Goal: Task Accomplishment & Management: Use online tool/utility

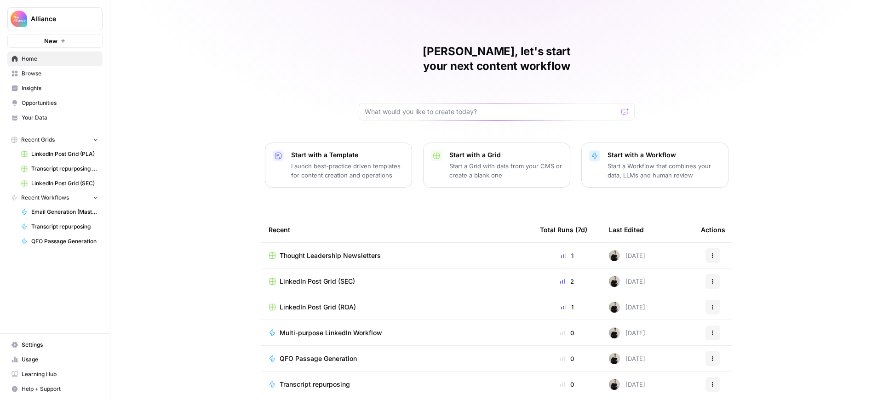
click at [57, 39] on button "New" at bounding box center [54, 41] width 95 height 14
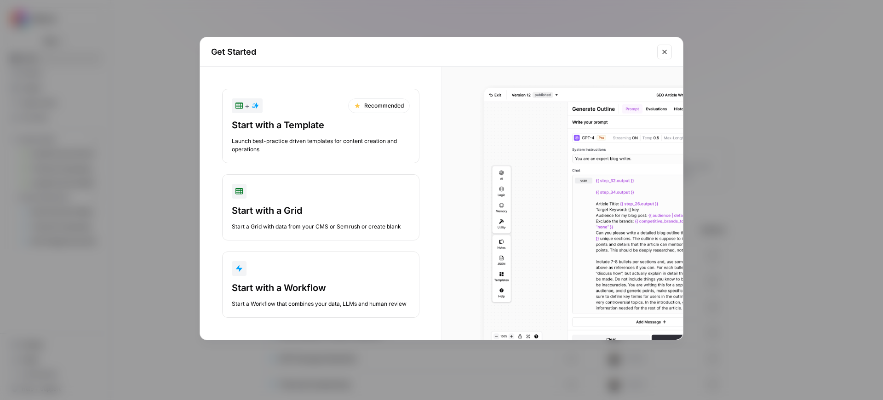
click at [307, 273] on div "button" at bounding box center [321, 268] width 178 height 15
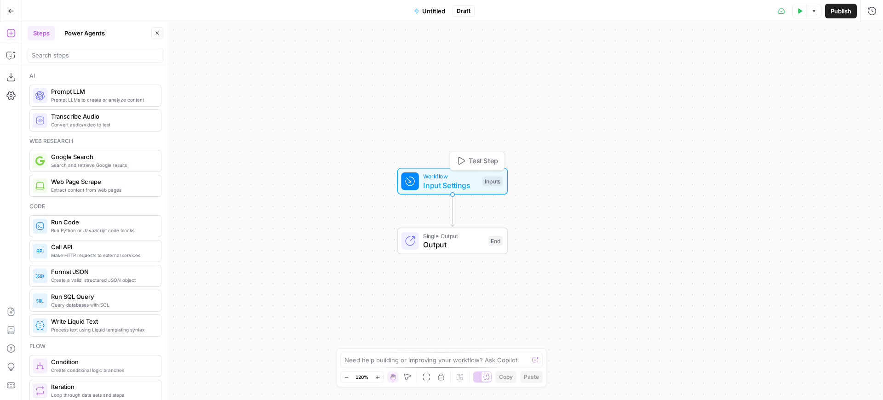
click at [469, 180] on span "Input Settings" at bounding box center [450, 185] width 55 height 11
click at [664, 60] on button "Add Field" at bounding box center [691, 62] width 337 height 15
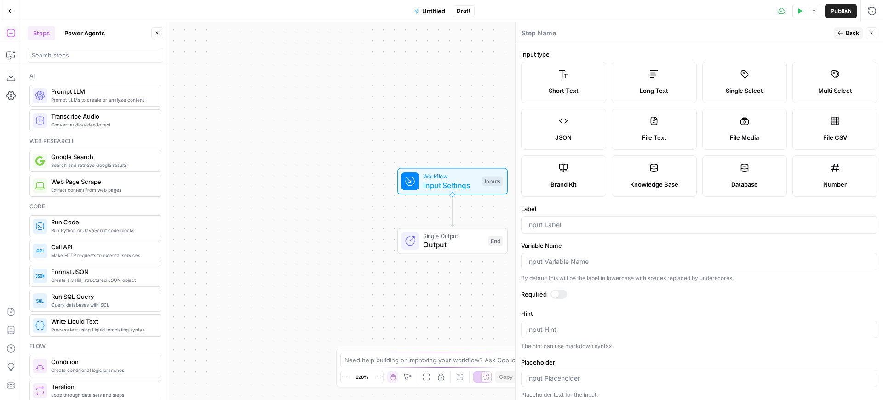
click at [568, 81] on label "Short Text" at bounding box center [563, 82] width 85 height 41
click at [570, 223] on input "Label" at bounding box center [699, 224] width 345 height 9
type input "Topic"
click at [846, 34] on span "Back" at bounding box center [852, 33] width 13 height 8
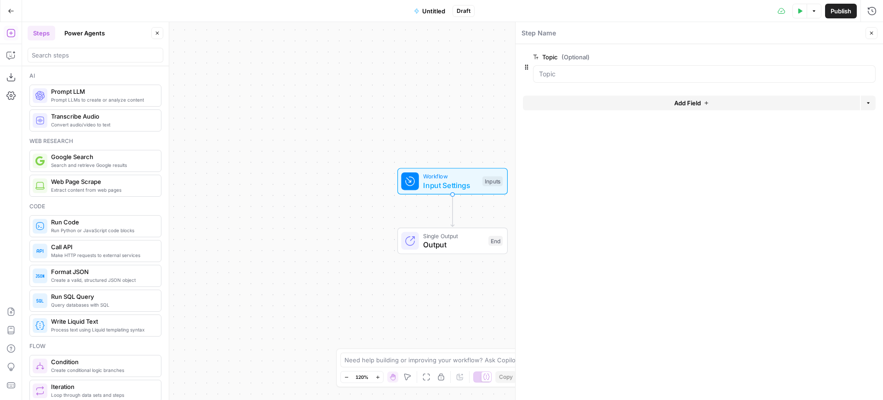
click at [696, 102] on span "Add Field" at bounding box center [687, 102] width 27 height 9
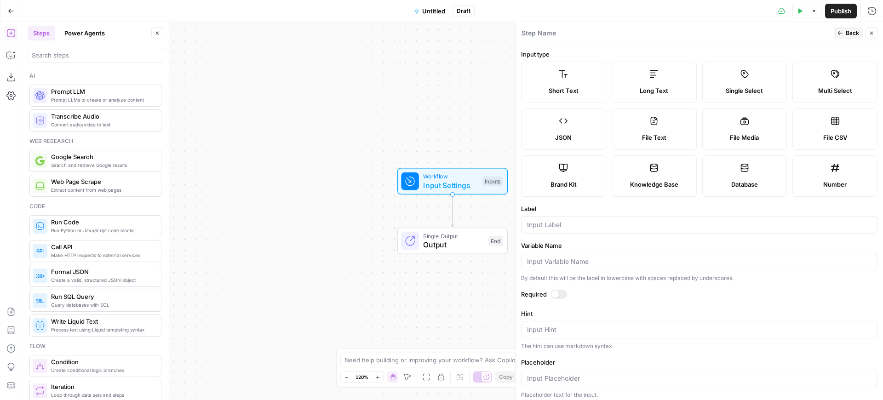
click at [664, 174] on label "Knowledge Base" at bounding box center [654, 175] width 85 height 41
click at [607, 225] on input "Label" at bounding box center [699, 224] width 345 height 9
type input "Transcript KB"
click at [842, 32] on icon "button" at bounding box center [841, 33] width 6 height 6
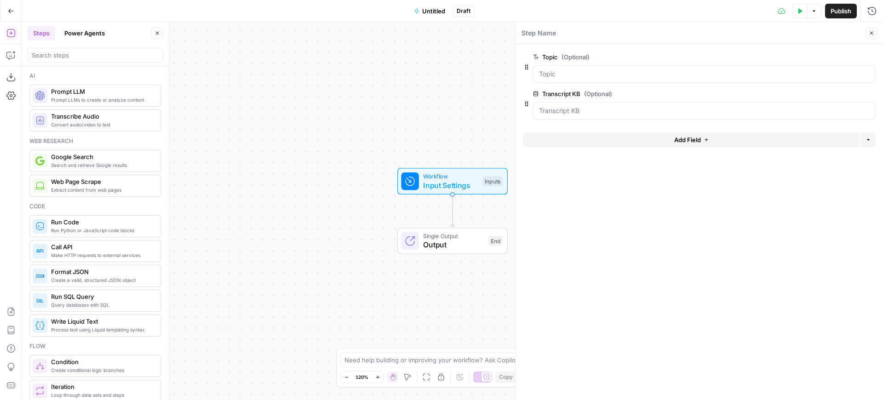
click at [872, 33] on icon "button" at bounding box center [871, 33] width 3 height 3
click at [127, 203] on div "Code" at bounding box center [95, 206] width 132 height 8
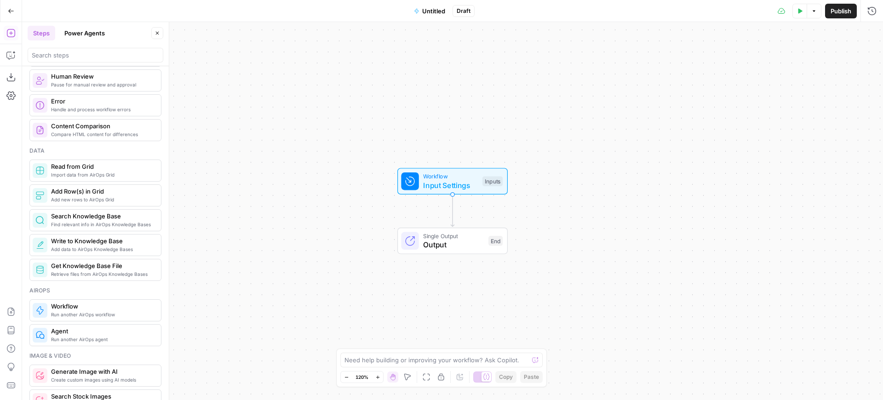
scroll to position [362, 0]
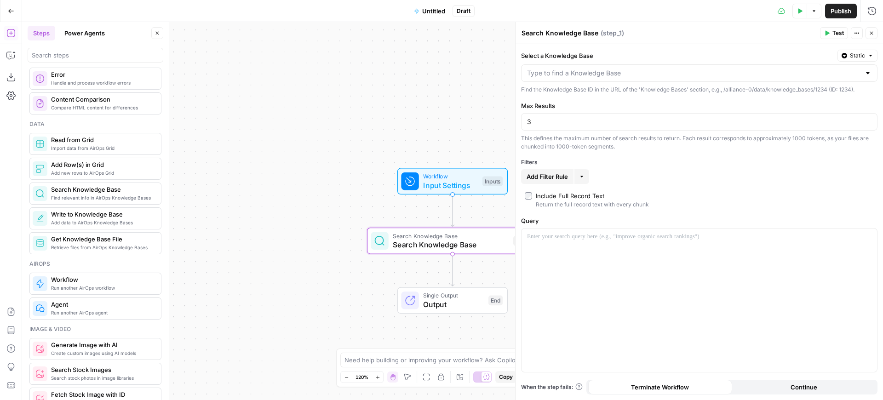
click at [860, 58] on span "Static" at bounding box center [857, 56] width 15 height 8
click at [839, 97] on span "Liquid" at bounding box center [840, 96] width 52 height 9
click at [869, 74] on icon "button" at bounding box center [869, 73] width 5 height 5
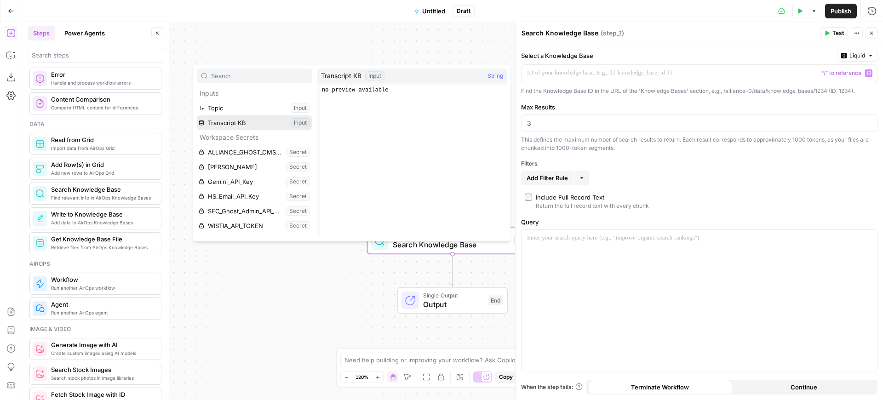
click at [237, 123] on button "Select variable Transcript KB" at bounding box center [254, 122] width 115 height 15
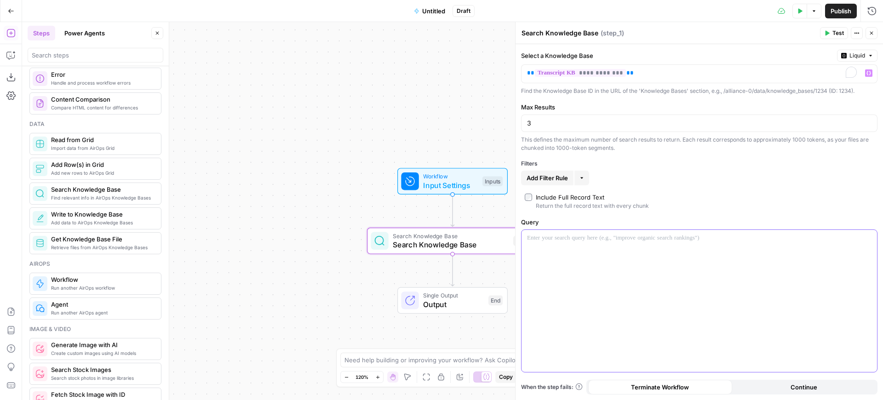
drag, startPoint x: 674, startPoint y: 241, endPoint x: 881, endPoint y: 240, distance: 207.5
click at [674, 241] on p at bounding box center [699, 238] width 345 height 9
click at [870, 239] on icon "button" at bounding box center [869, 238] width 5 height 4
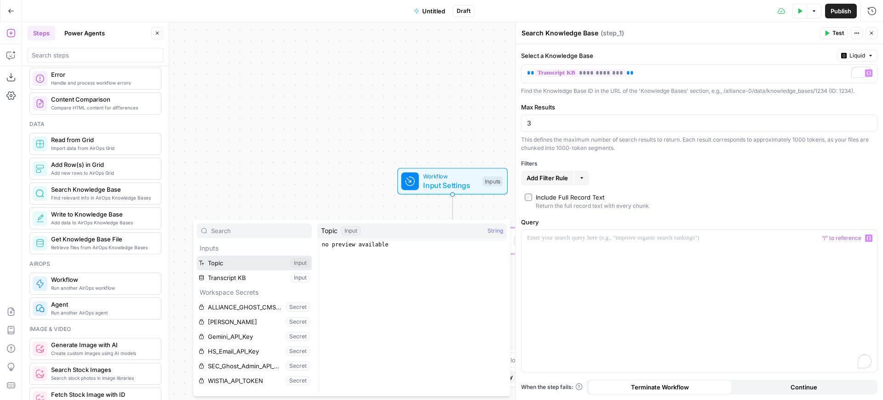
click at [253, 263] on button "Select variable Topic" at bounding box center [254, 263] width 115 height 15
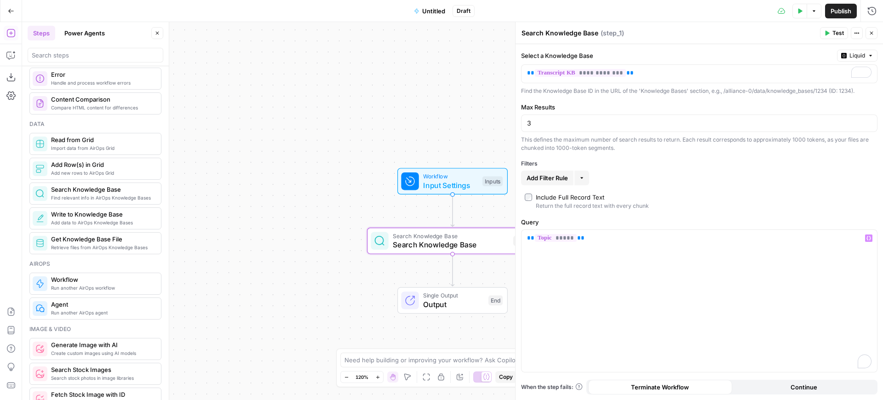
click at [871, 34] on icon "button" at bounding box center [871, 33] width 3 height 3
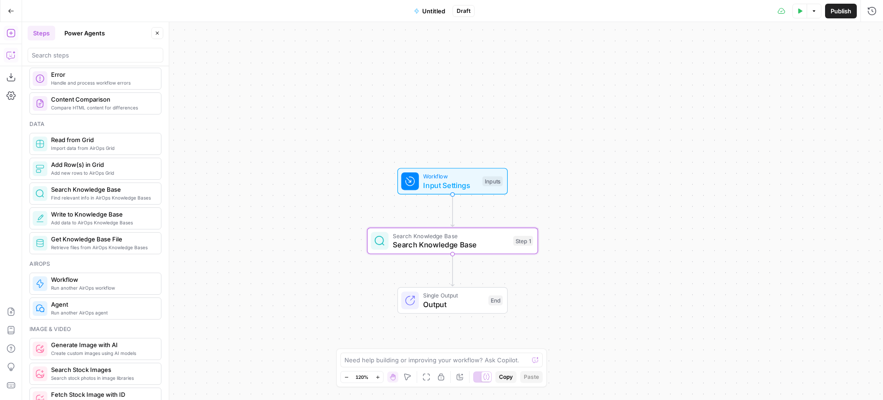
click at [11, 54] on icon "button" at bounding box center [10, 55] width 9 height 9
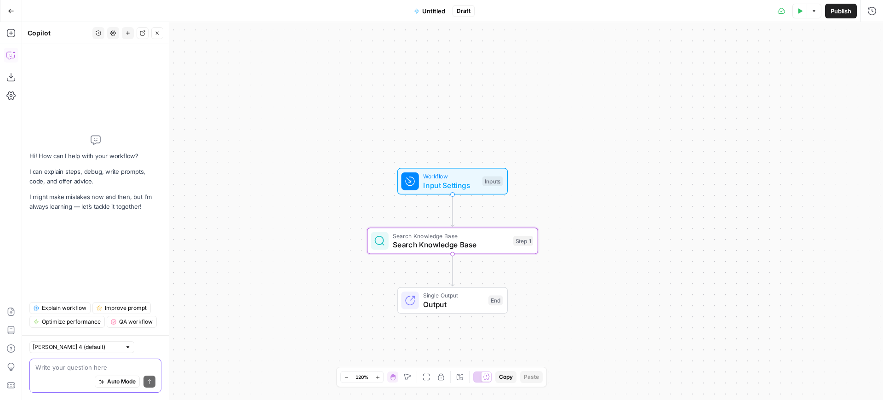
click at [85, 367] on textarea at bounding box center [95, 367] width 120 height 9
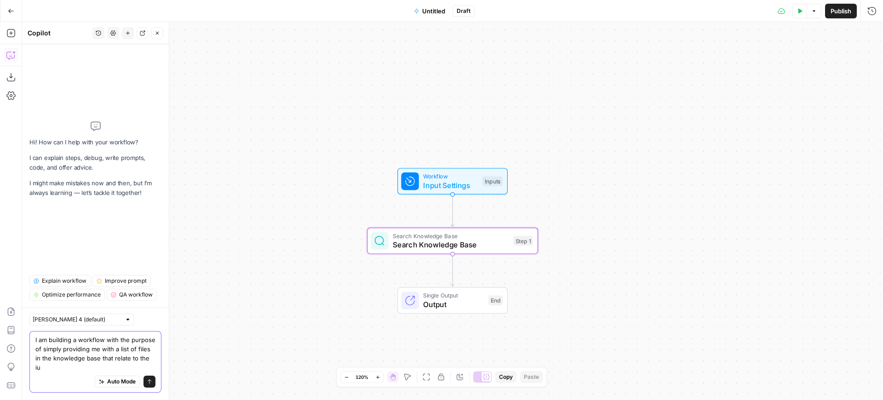
scroll to position [0, 0]
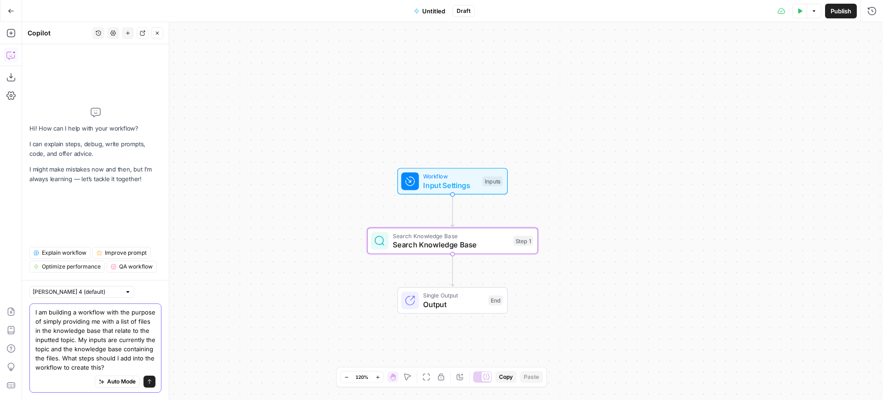
type textarea "I am building a workflow with the purpose of simply providing me with a list of…"
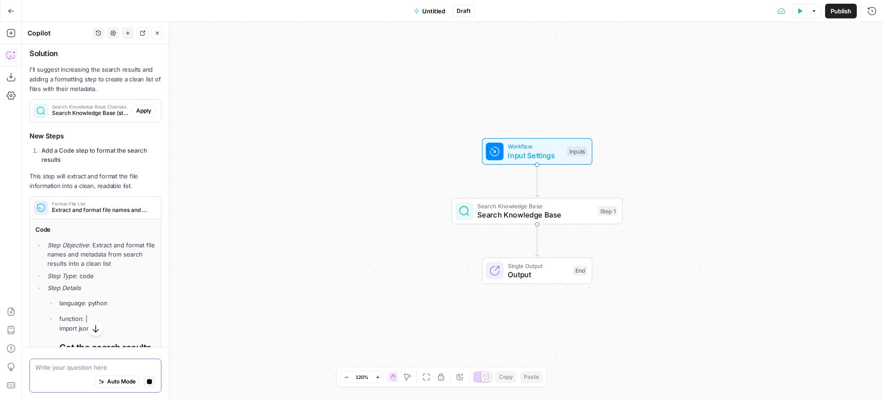
scroll to position [214, 0]
click at [143, 114] on span "Apply" at bounding box center [143, 112] width 15 height 8
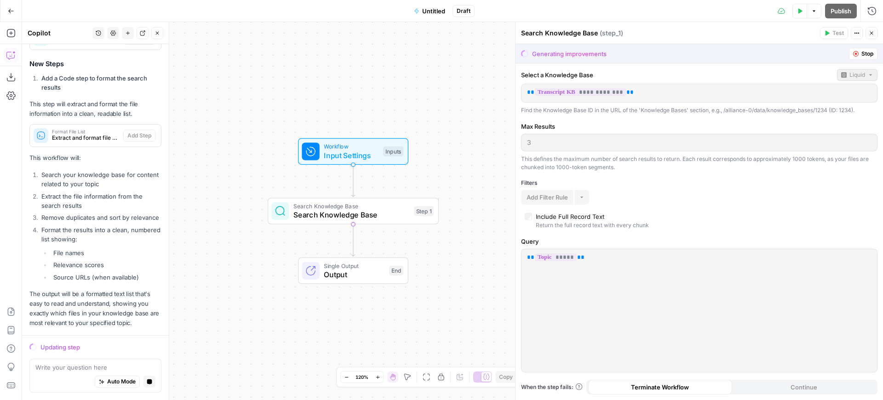
scroll to position [306, 0]
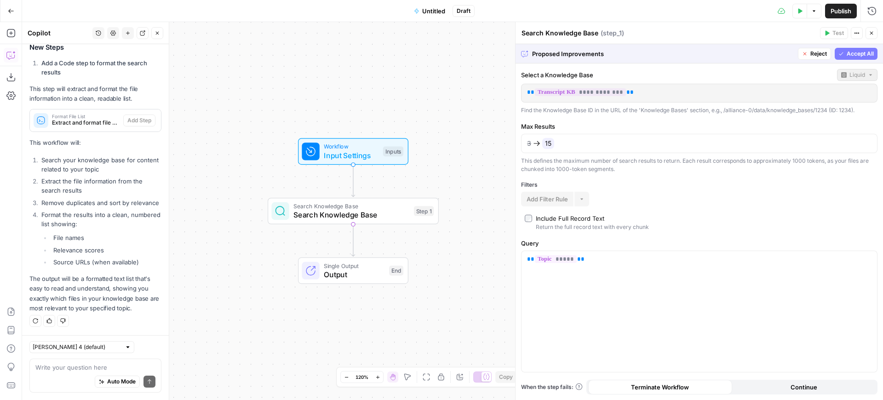
click at [857, 56] on span "Accept All" at bounding box center [860, 54] width 27 height 8
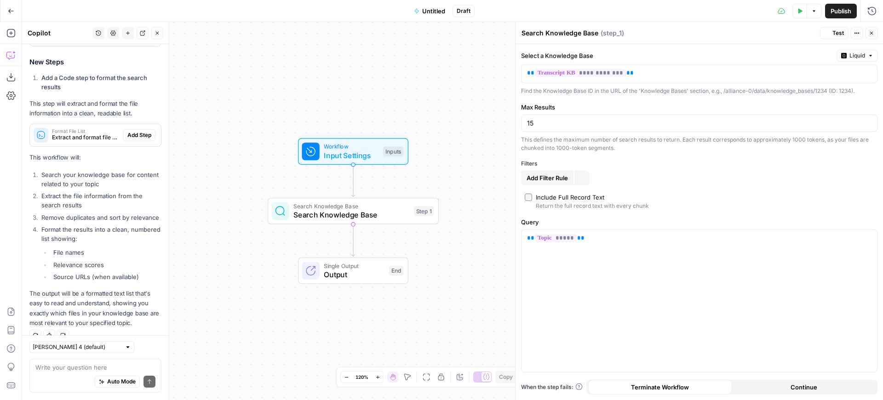
scroll to position [321, 0]
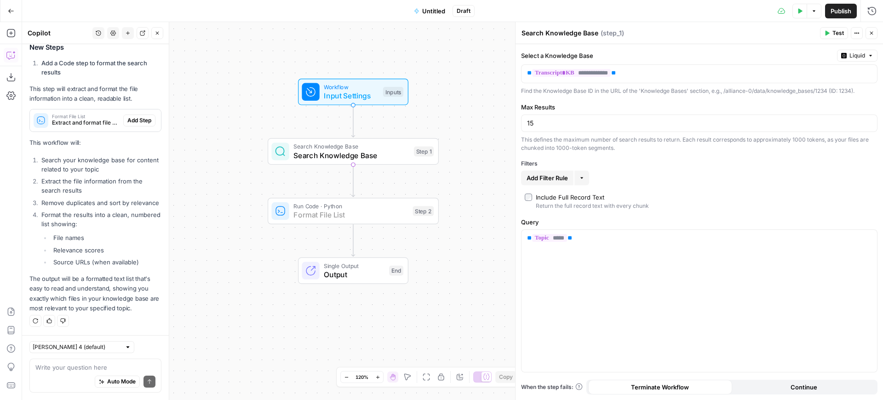
click at [147, 119] on span "Add Step" at bounding box center [139, 120] width 24 height 8
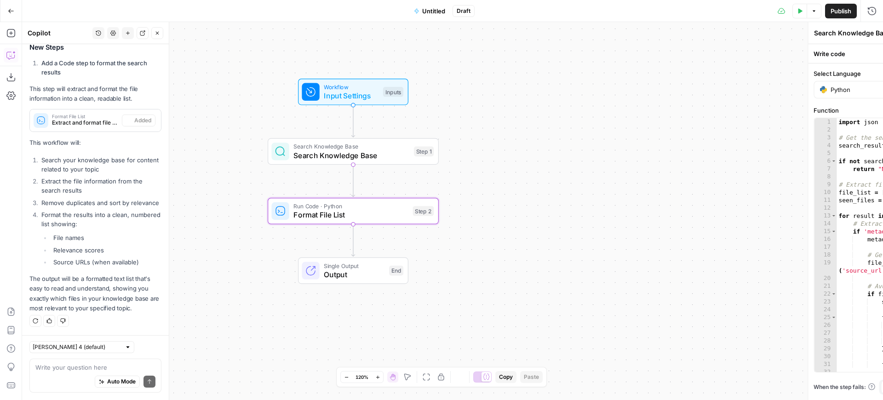
type textarea "Format File List"
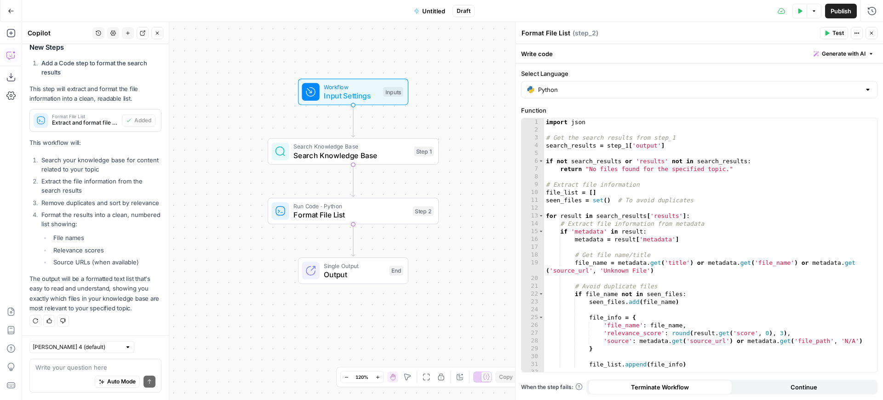
click at [872, 35] on icon "button" at bounding box center [872, 33] width 6 height 6
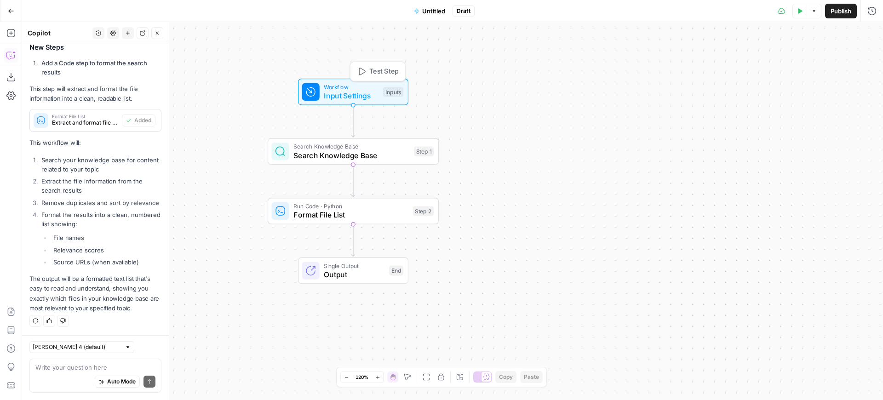
click at [373, 71] on span "Test Step" at bounding box center [383, 72] width 29 height 10
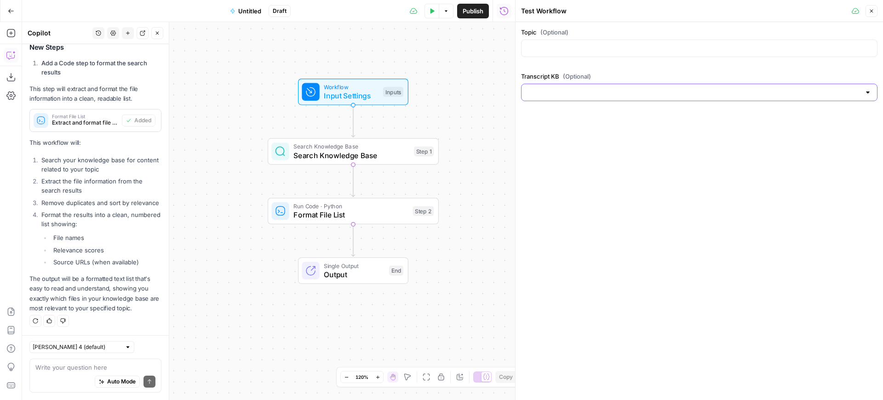
click at [621, 91] on input "Transcript KB (Optional)" at bounding box center [694, 92] width 334 height 9
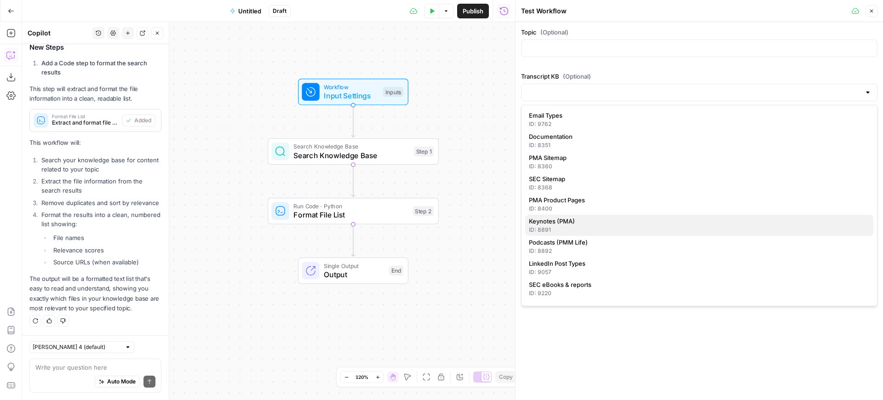
click at [611, 219] on span "Keynotes (PMA)" at bounding box center [697, 221] width 337 height 9
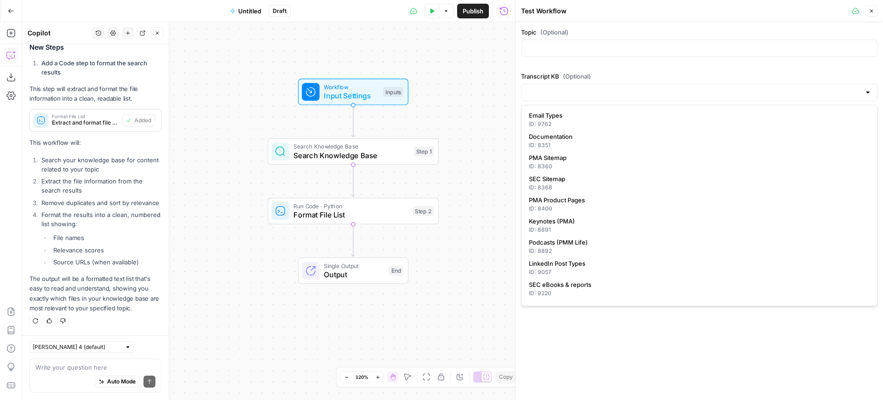
type input "Keynotes (PMA)"
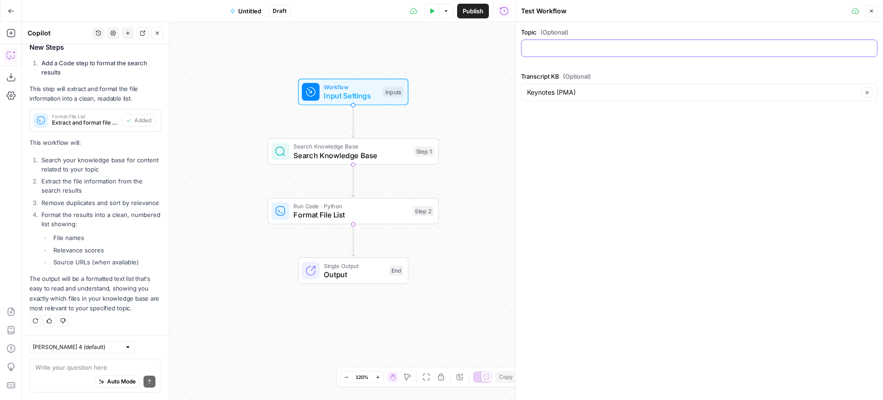
click at [620, 47] on input "Topic (Optional)" at bounding box center [699, 48] width 345 height 9
type input "AI in product marketing"
click at [681, 151] on div "Topic (Optional) AI in product marketing Transcript KB (Optional) Keynotes (PMA…" at bounding box center [700, 211] width 368 height 378
click at [431, 12] on icon "button" at bounding box center [433, 10] width 4 height 5
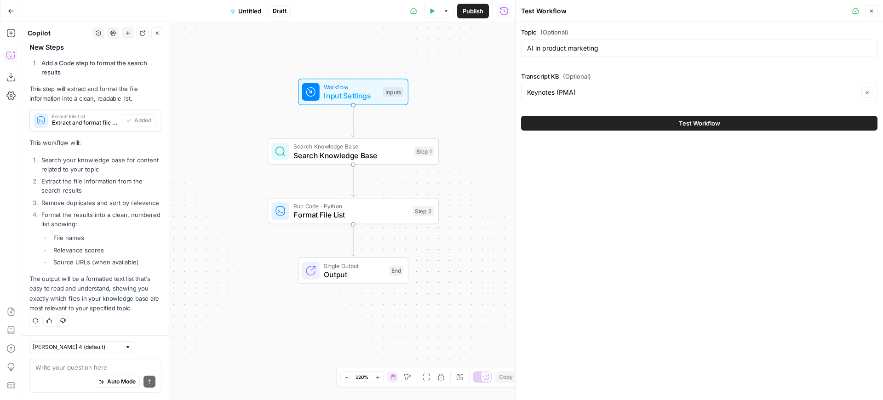
click at [697, 123] on span "Test Workflow" at bounding box center [699, 123] width 41 height 9
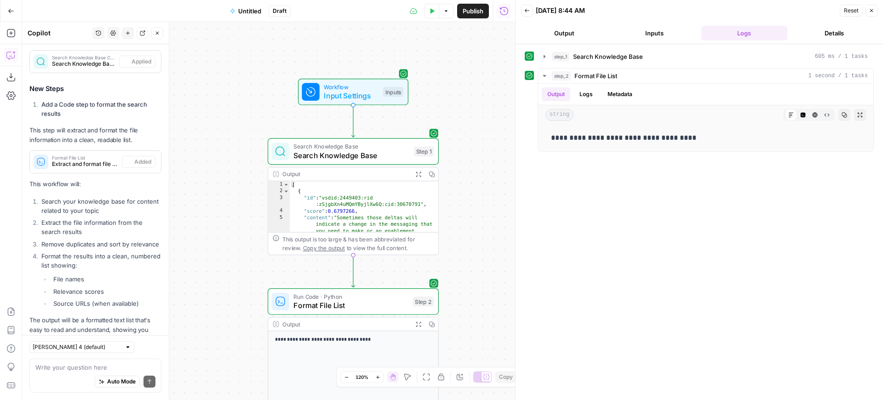
scroll to position [321, 0]
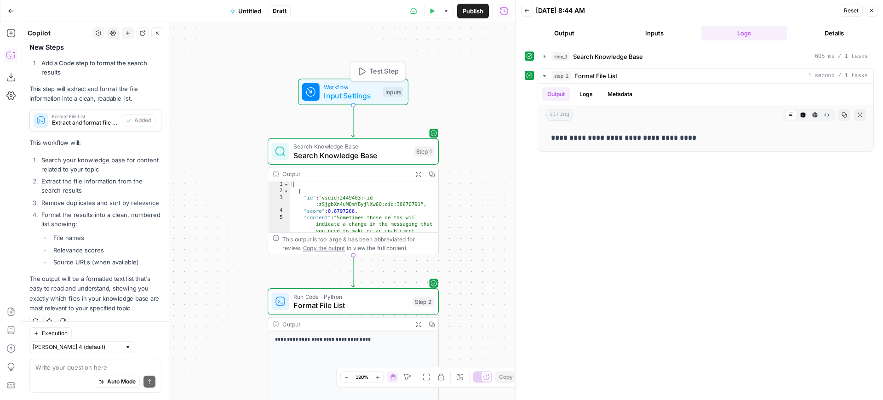
click at [385, 71] on span "Test Step" at bounding box center [383, 72] width 29 height 10
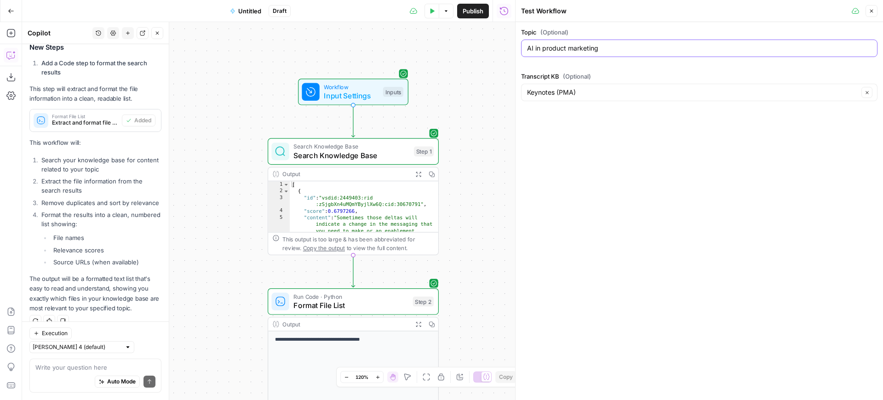
drag, startPoint x: 608, startPoint y: 47, endPoint x: 512, endPoint y: 44, distance: 96.2
click at [515, 44] on div "Test Workflow Close Topic (Optional) AI in product marketing Transcript KB (Opt…" at bounding box center [699, 200] width 368 height 400
type input "positioning"
click at [374, 72] on span "Test Step" at bounding box center [383, 72] width 29 height 10
click at [431, 11] on icon "button" at bounding box center [433, 10] width 4 height 5
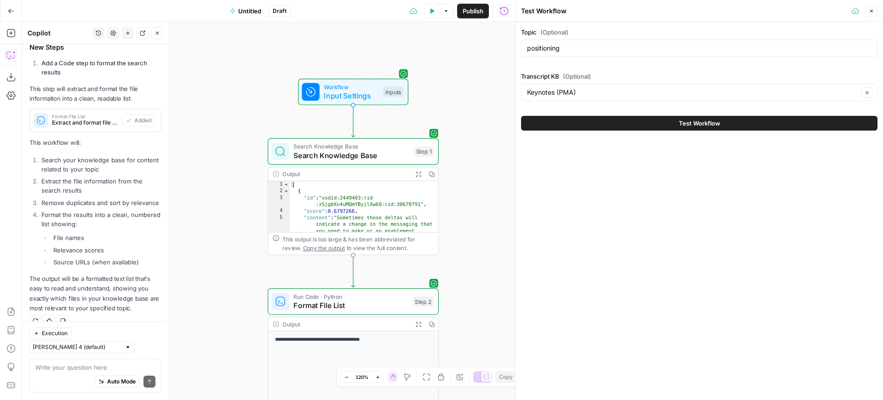
click at [586, 121] on button "Test Workflow" at bounding box center [699, 123] width 357 height 15
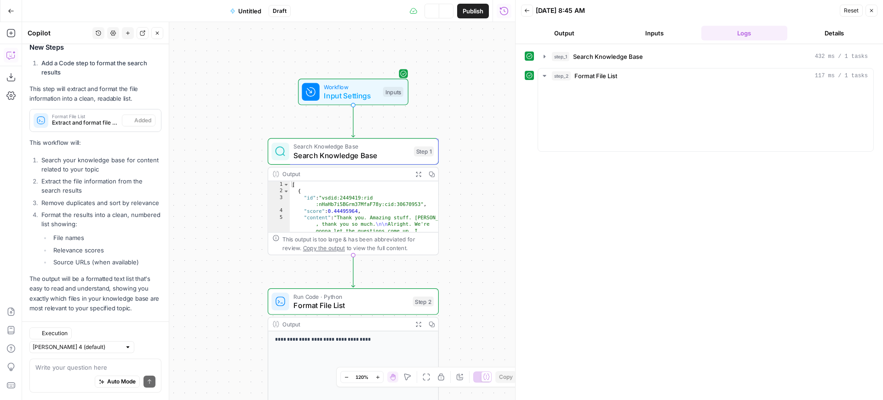
scroll to position [321, 0]
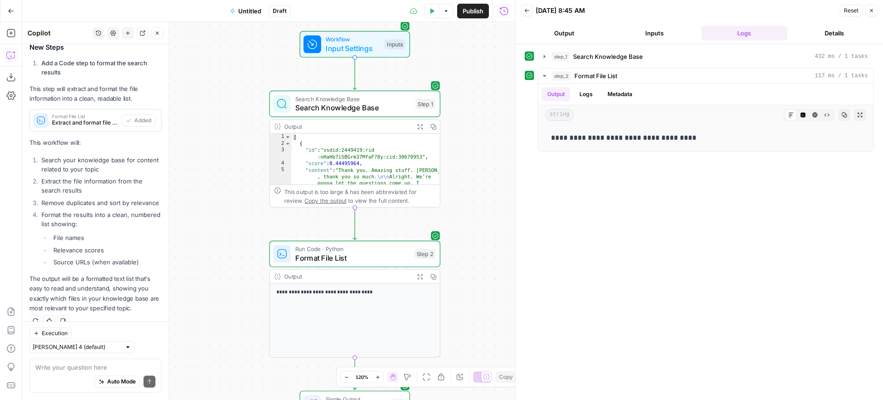
click at [420, 125] on icon "button" at bounding box center [420, 127] width 6 height 6
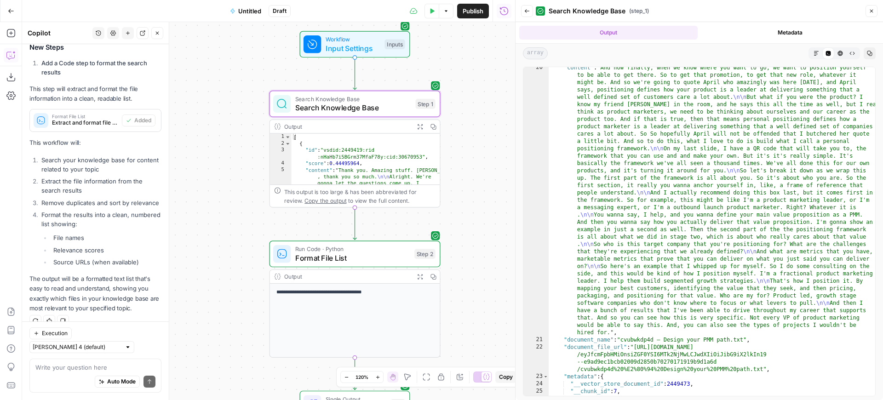
scroll to position [546, 0]
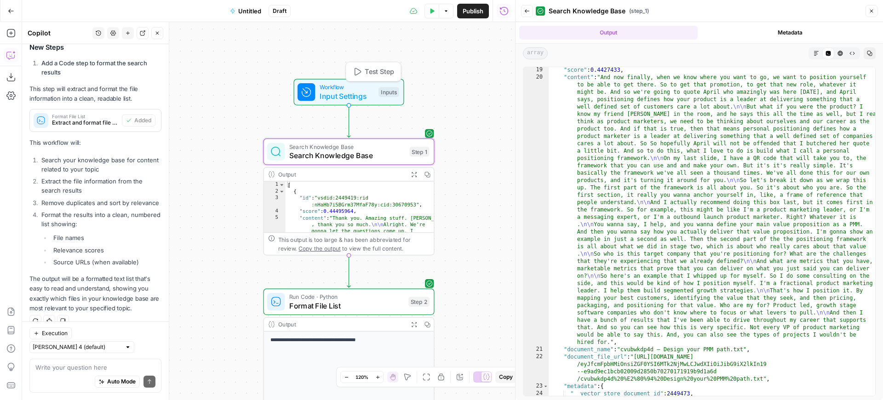
click at [368, 74] on span "Test Step" at bounding box center [379, 72] width 29 height 10
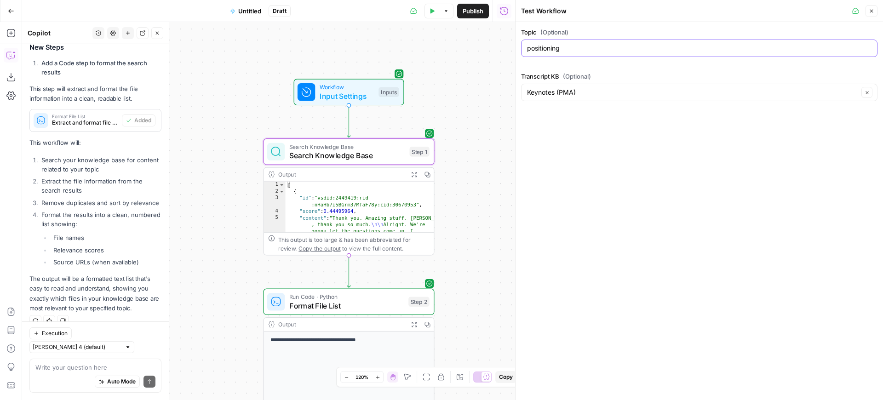
drag, startPoint x: 592, startPoint y: 48, endPoint x: 499, endPoint y: 42, distance: 93.6
click at [499, 42] on body "Alliance New Home Browse Insights Opportunities Your Data Recent Grids LinkedIn…" at bounding box center [441, 200] width 883 height 400
type input "product messaging"
click at [432, 11] on icon "button" at bounding box center [433, 10] width 4 height 5
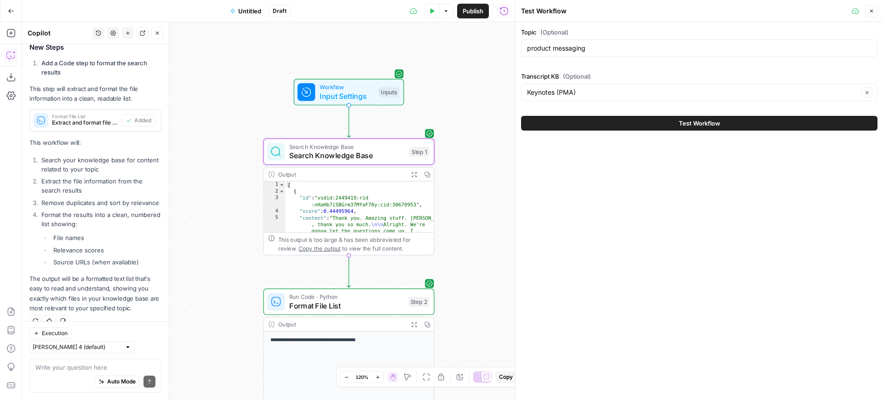
click at [647, 125] on button "Test Workflow" at bounding box center [699, 123] width 357 height 15
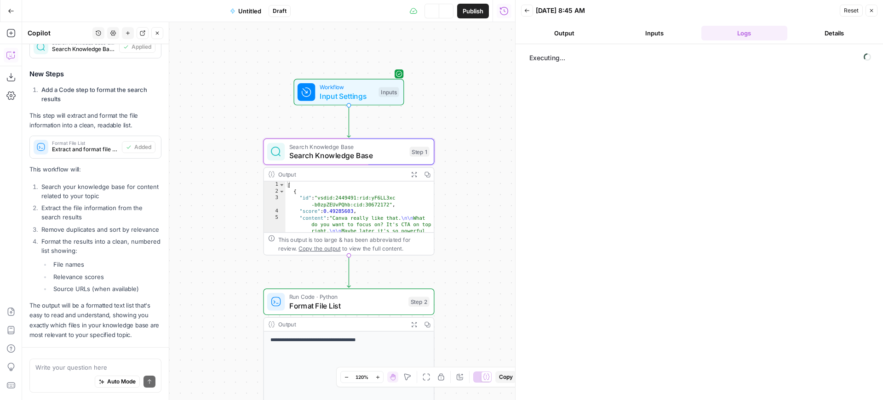
scroll to position [321, 0]
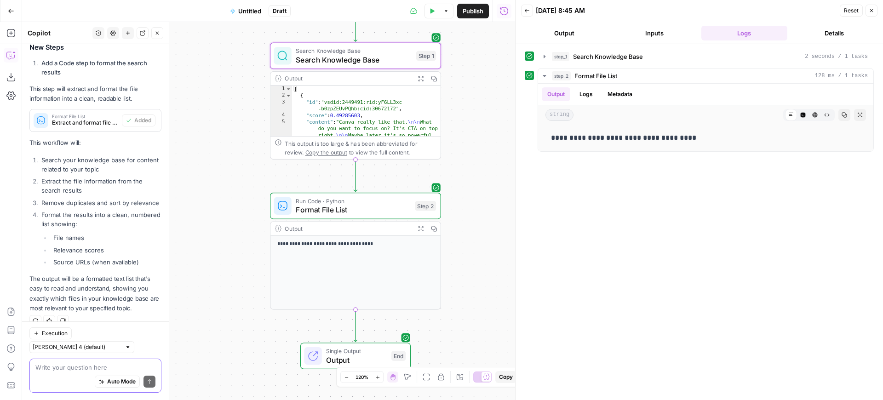
click at [61, 369] on textarea at bounding box center [95, 367] width 120 height 9
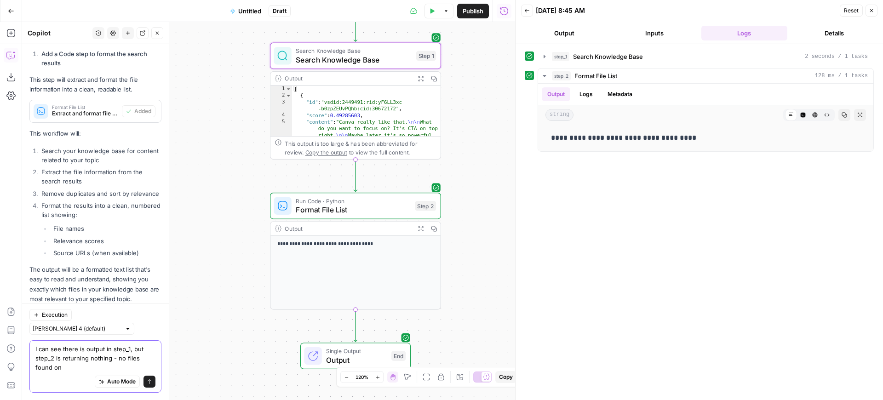
scroll to position [340, 0]
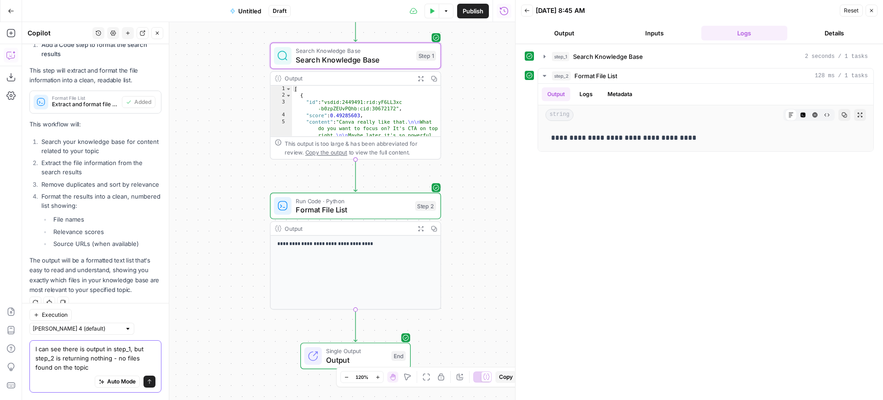
type textarea "I can see there is output in step_1, but step_2 is returning nothing - no files…"
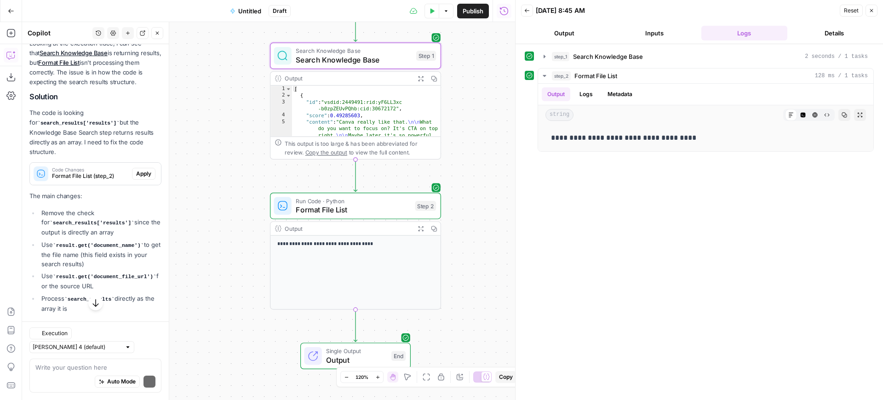
scroll to position [651, 0]
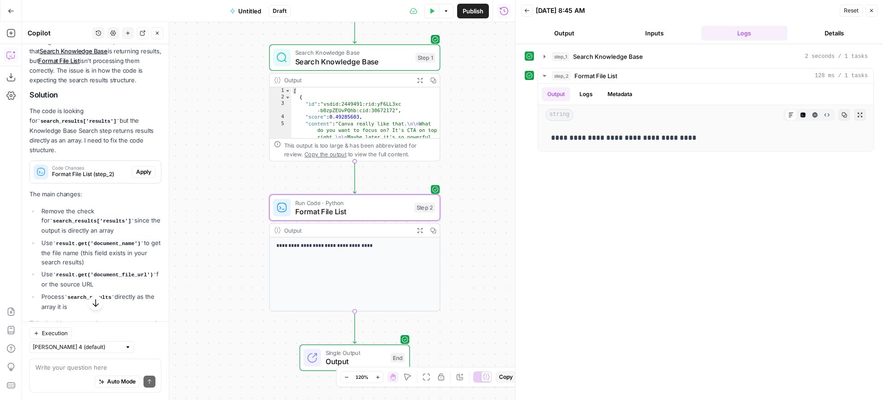
click at [143, 171] on span "Apply" at bounding box center [143, 172] width 15 height 8
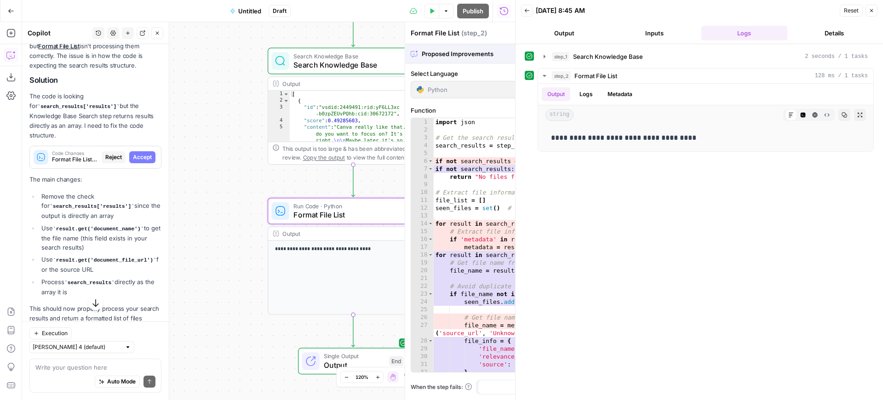
scroll to position [636, 0]
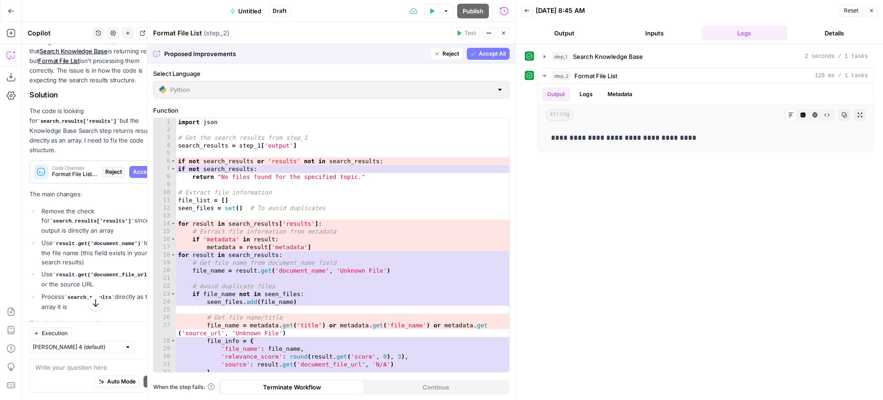
click at [489, 55] on span "Accept All" at bounding box center [492, 54] width 27 height 8
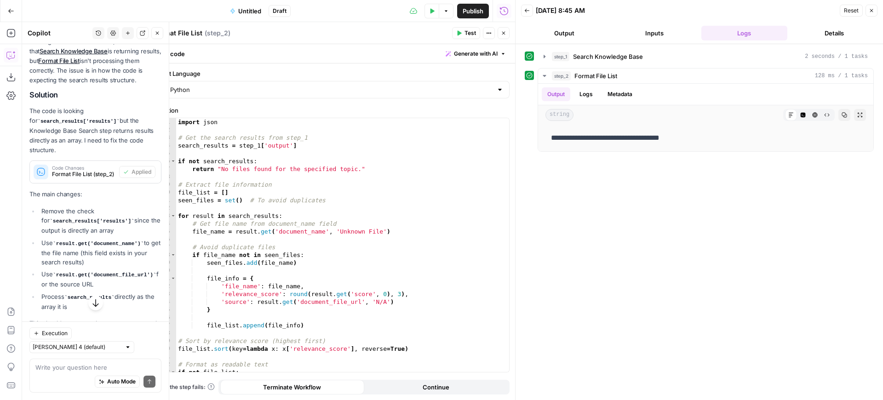
scroll to position [698, 0]
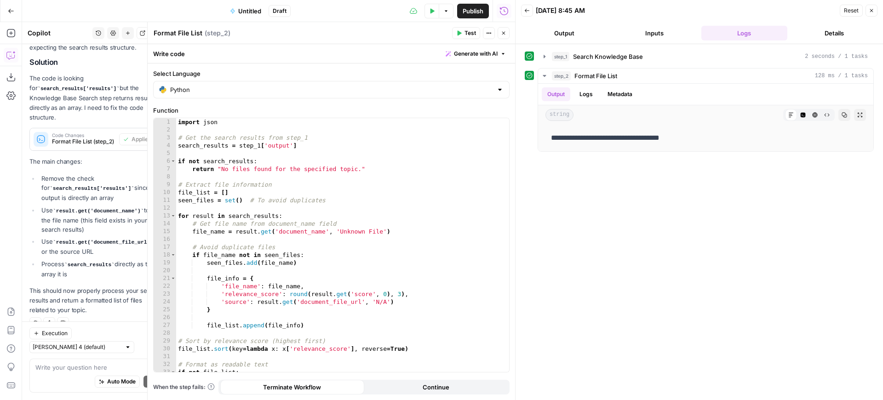
click at [508, 35] on button "Close" at bounding box center [504, 33] width 12 height 12
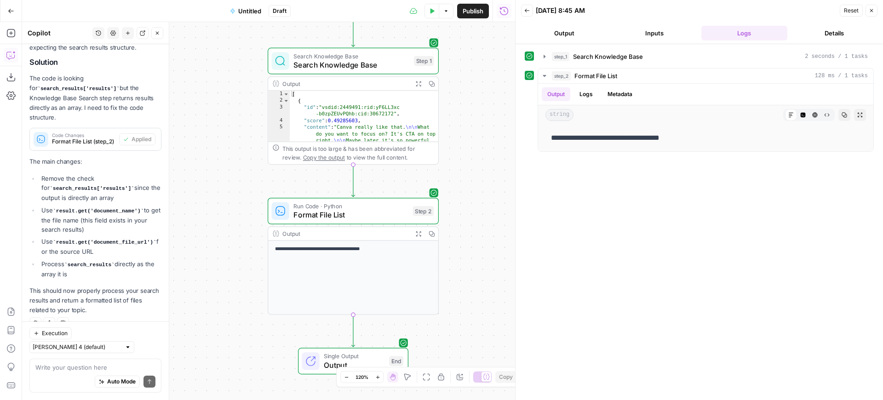
click at [431, 11] on icon "button" at bounding box center [433, 10] width 4 height 5
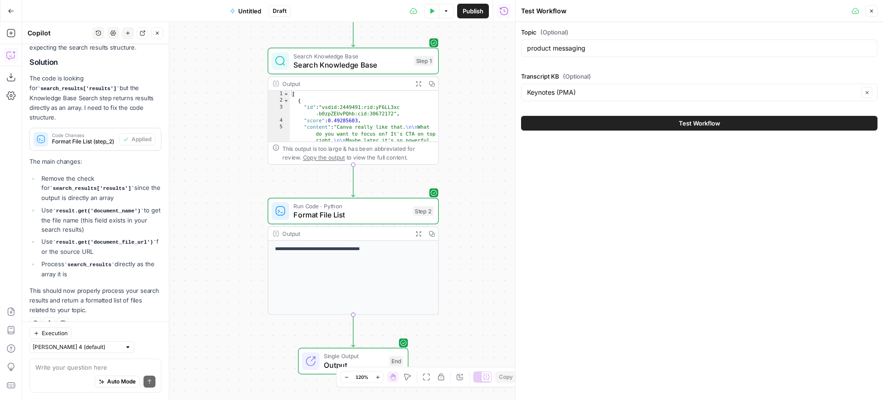
click at [648, 121] on button "Test Workflow" at bounding box center [699, 123] width 357 height 15
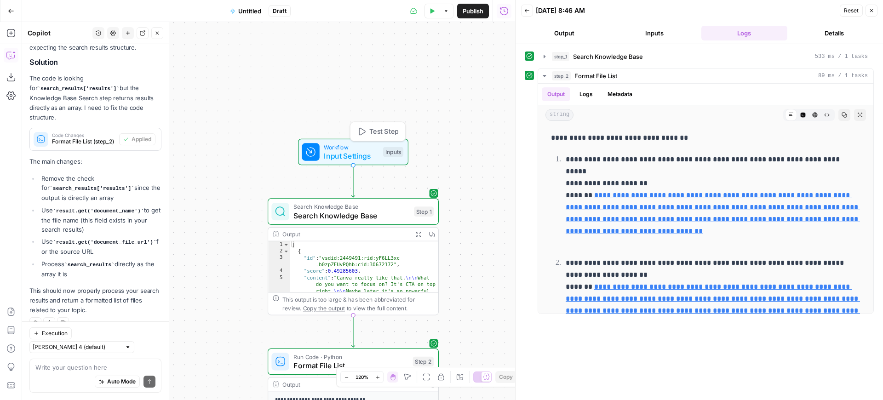
click at [381, 132] on span "Test Step" at bounding box center [383, 132] width 29 height 10
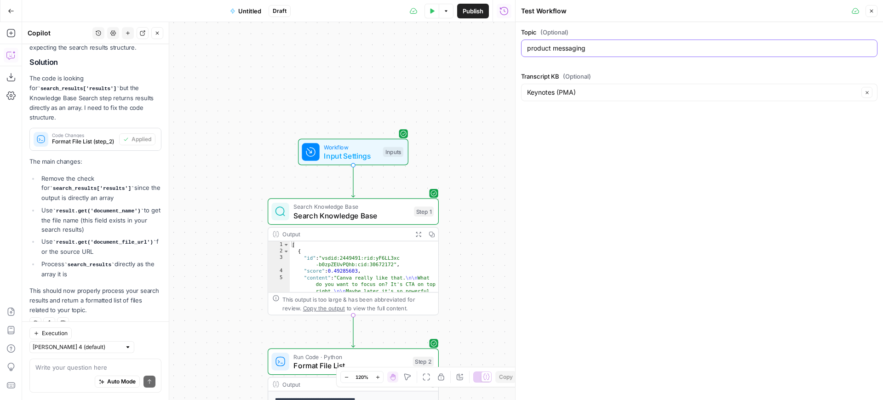
drag, startPoint x: 592, startPoint y: 48, endPoint x: 511, endPoint y: 43, distance: 81.1
click at [515, 43] on div "Test Workflow Close Topic (Optional) product messaging Transcript KB (Optional)…" at bounding box center [699, 200] width 368 height 400
type input "ai in product marketing"
click at [431, 12] on icon "button" at bounding box center [433, 10] width 4 height 5
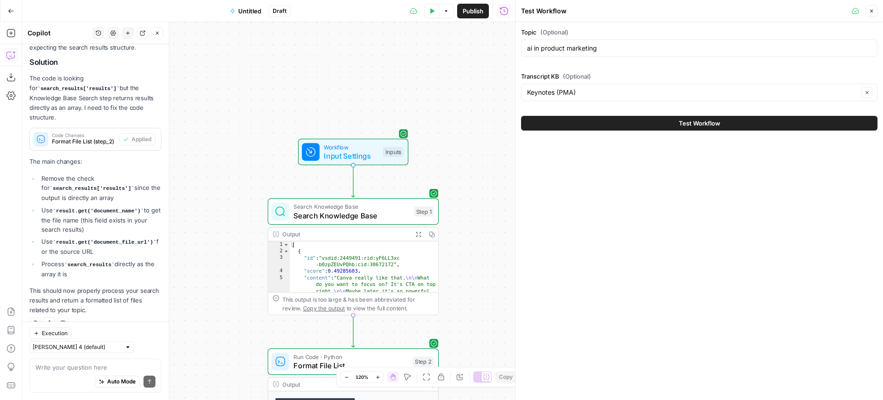
click at [657, 125] on button "Test Workflow" at bounding box center [699, 123] width 357 height 15
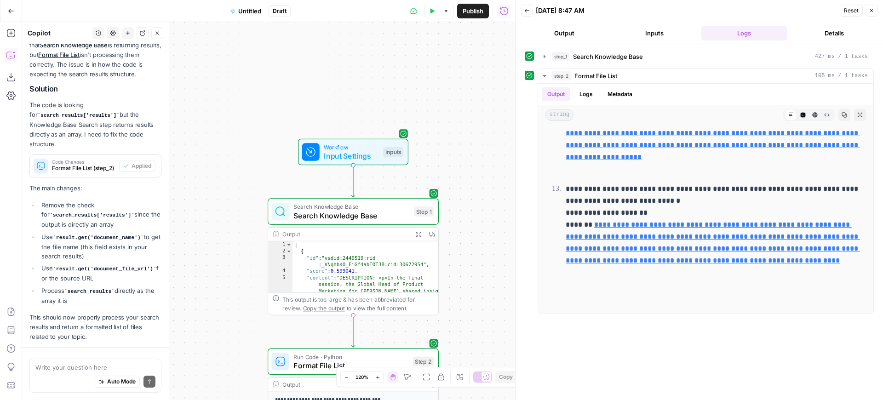
scroll to position [698, 0]
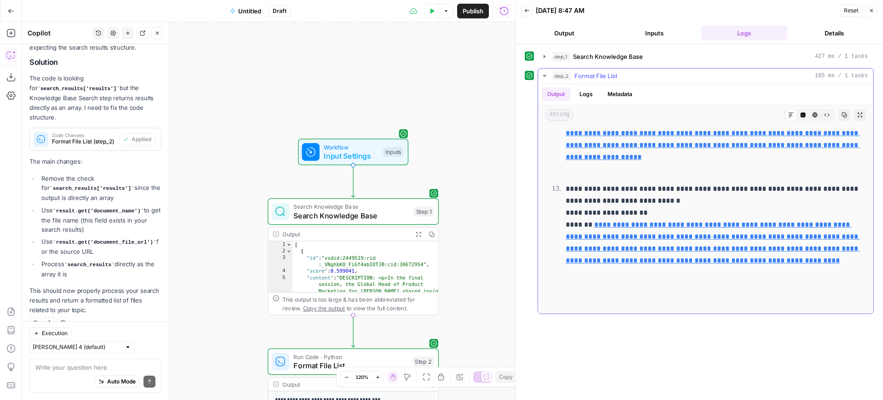
click at [544, 75] on icon "button" at bounding box center [544, 76] width 3 height 2
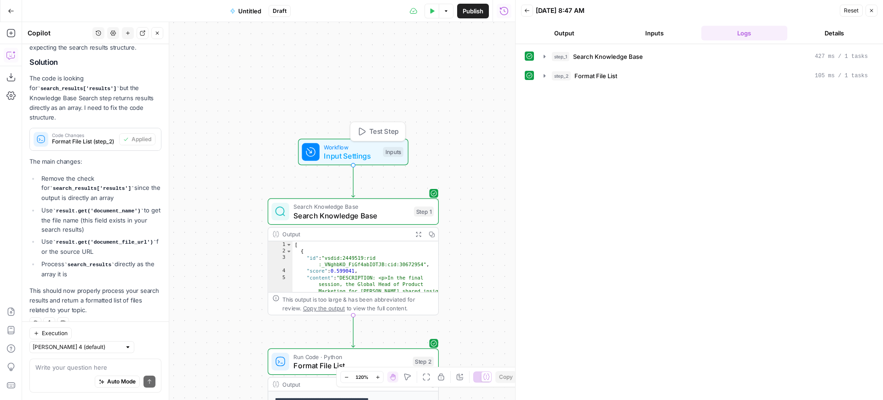
click at [381, 132] on span "Test Step" at bounding box center [383, 132] width 29 height 10
click at [374, 133] on span "Test Step" at bounding box center [384, 132] width 29 height 10
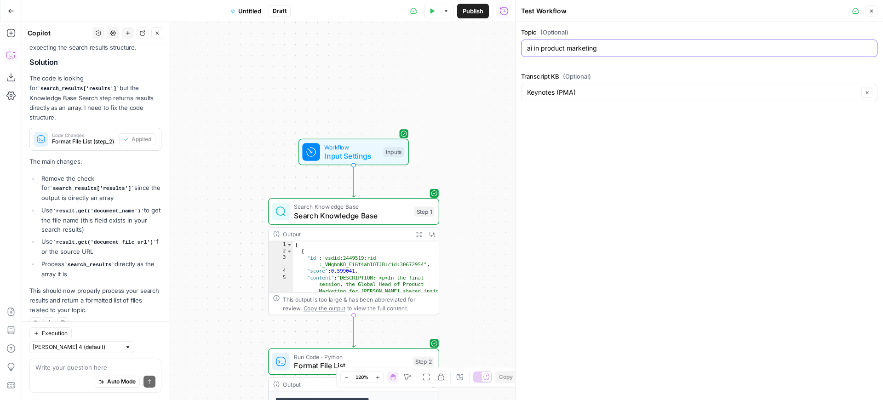
drag, startPoint x: 605, startPoint y: 48, endPoint x: 542, endPoint y: 50, distance: 63.5
click at [542, 50] on input "ai in product marketing" at bounding box center [699, 48] width 345 height 9
type input "ai in customer success"
click at [587, 93] on input "Transcript KB (Optional)" at bounding box center [693, 92] width 332 height 9
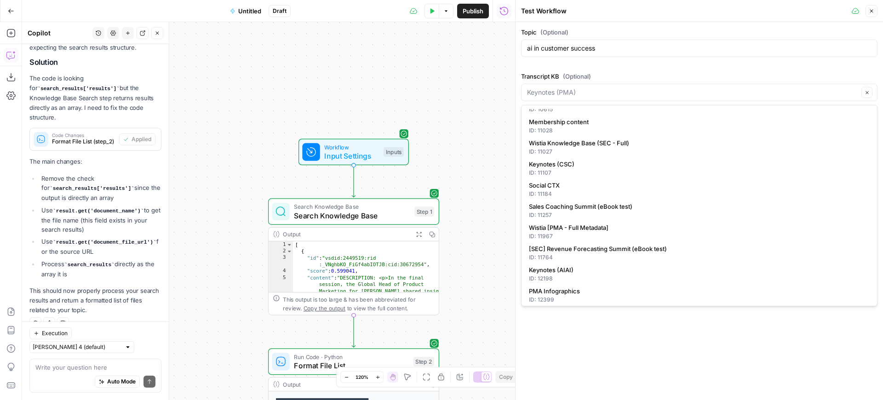
scroll to position [248, 0]
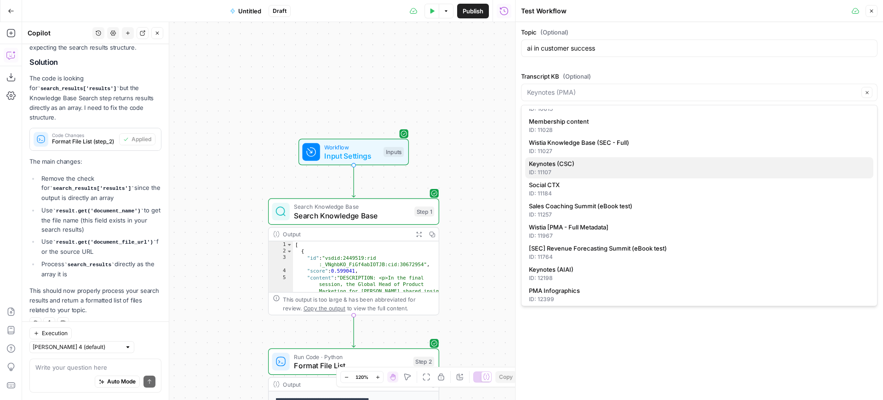
click at [621, 164] on span "Keynotes (CSC)" at bounding box center [697, 163] width 337 height 9
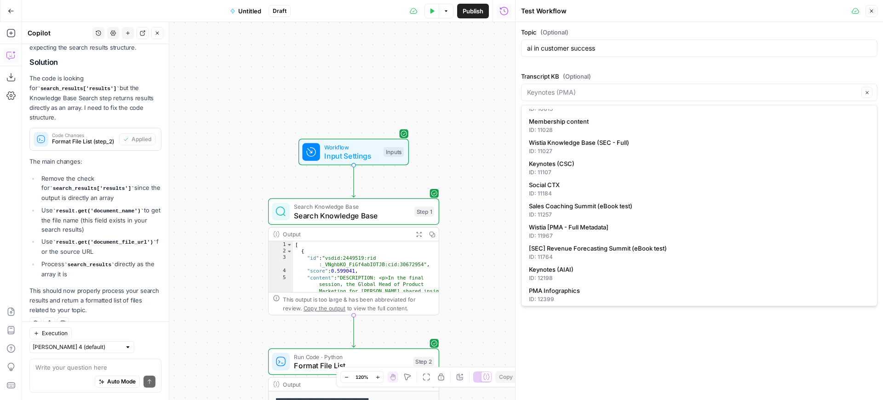
type input "Keynotes (CSC)"
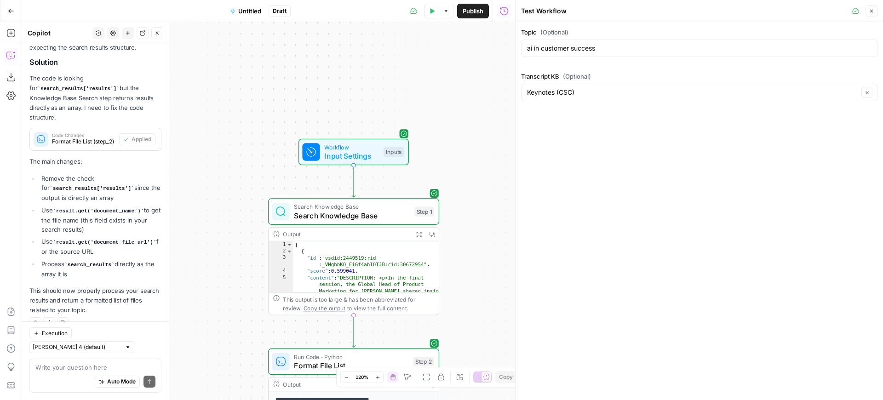
click at [432, 10] on icon "button" at bounding box center [433, 10] width 4 height 5
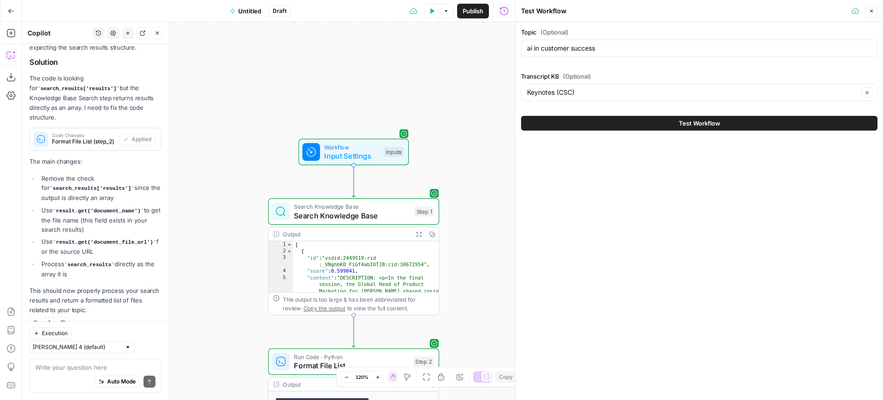
click at [679, 123] on span "Test Workflow" at bounding box center [699, 123] width 41 height 9
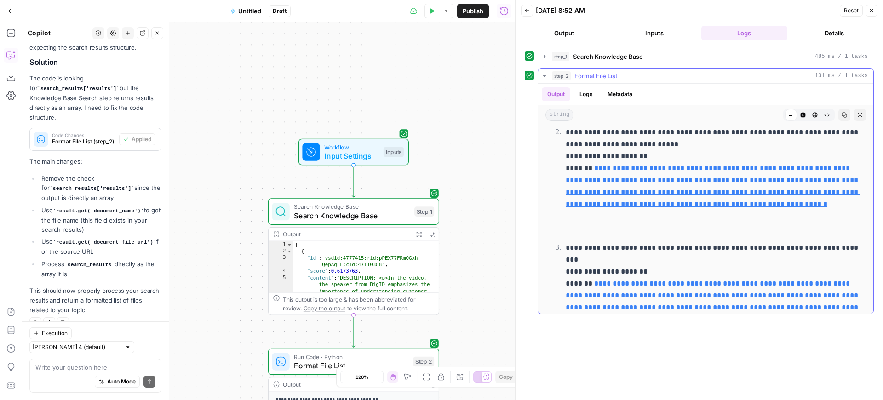
scroll to position [162, 0]
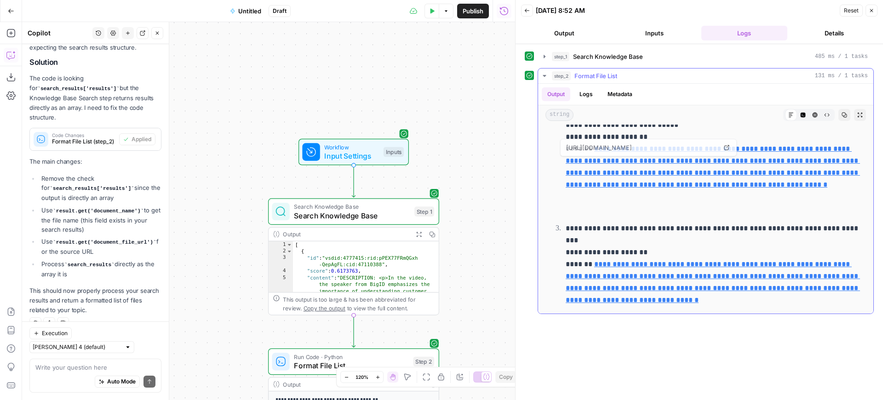
click at [664, 161] on link "**********" at bounding box center [713, 166] width 294 height 43
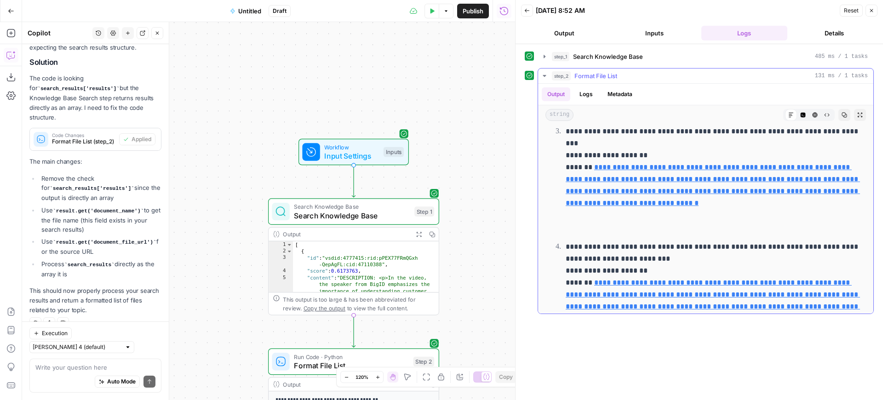
scroll to position [277, 0]
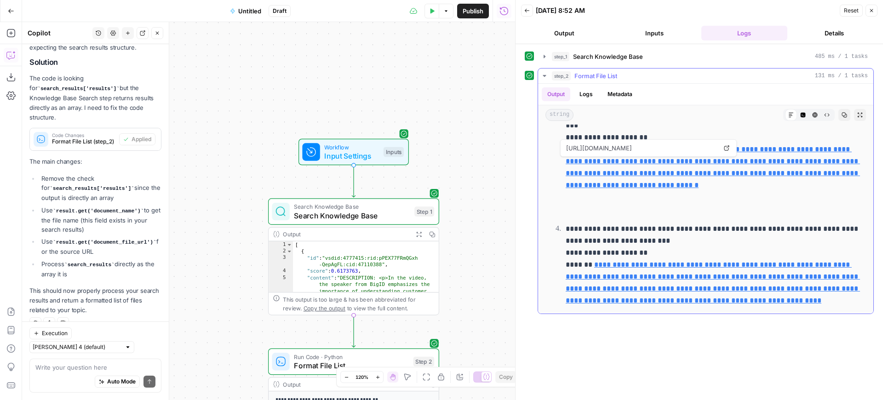
click at [649, 177] on link "**********" at bounding box center [713, 167] width 294 height 43
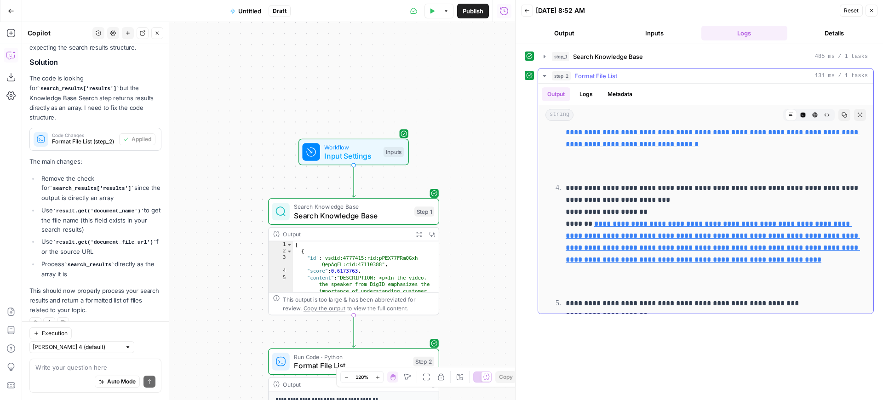
scroll to position [340, 0]
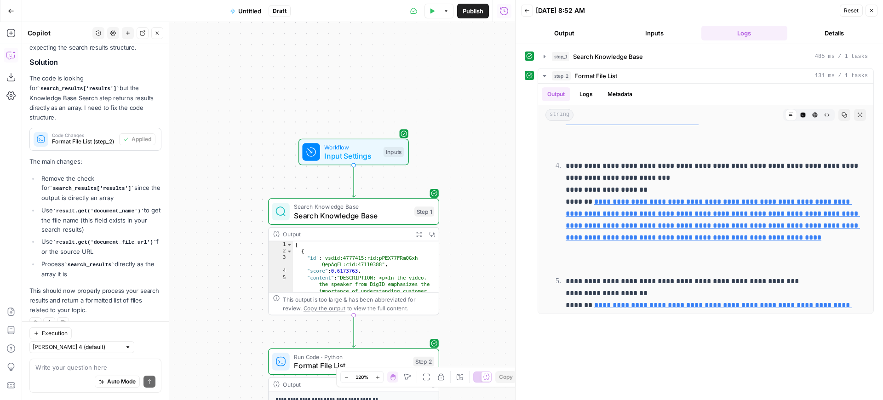
click at [249, 12] on span "Untitled" at bounding box center [249, 10] width 23 height 9
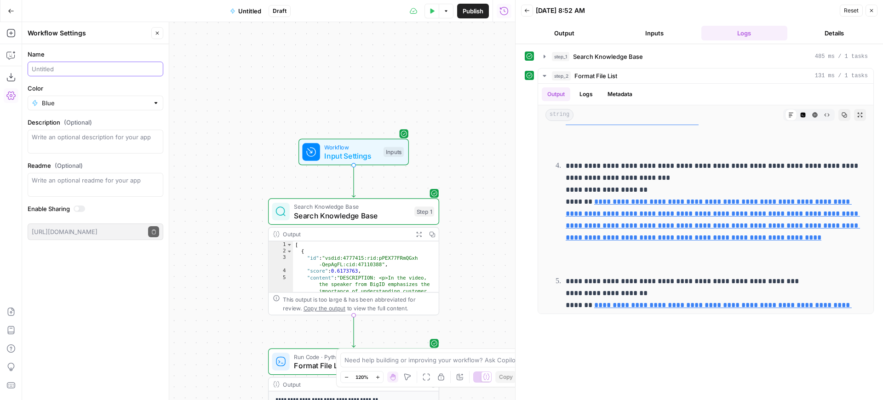
click at [70, 68] on input "Name" at bounding box center [95, 68] width 127 height 9
type input "Keynote Topics"
click at [296, 69] on div "Workflow Input Settings Inputs Search Knowledge Base Search Knowledge Base Step…" at bounding box center [268, 211] width 493 height 378
click at [8, 10] on icon "button" at bounding box center [11, 11] width 6 height 6
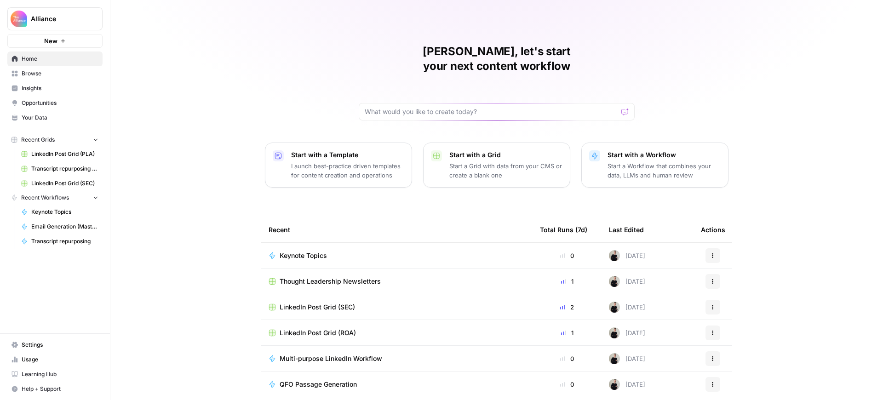
drag, startPoint x: 57, startPoint y: 69, endPoint x: 68, endPoint y: 71, distance: 11.7
click at [57, 69] on link "Browse" at bounding box center [54, 73] width 95 height 15
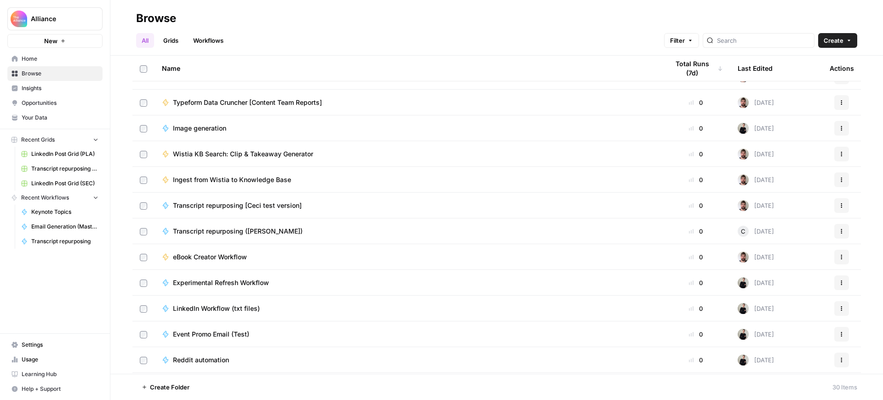
scroll to position [456, 0]
click at [342, 256] on div "eBook Creator Workflow" at bounding box center [408, 256] width 492 height 9
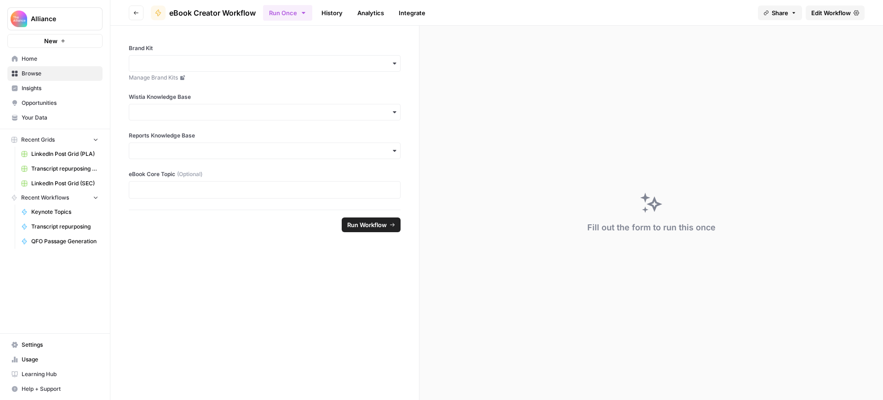
click at [829, 12] on span "Edit Workflow" at bounding box center [832, 12] width 40 height 9
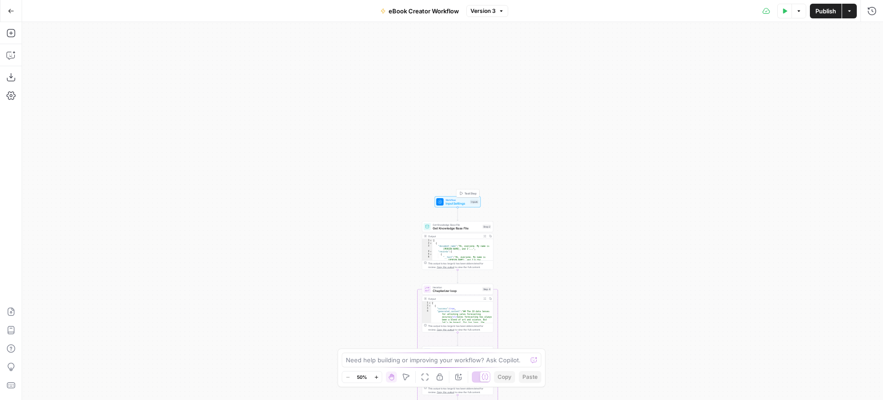
click at [460, 203] on span "Input Settings" at bounding box center [457, 204] width 23 height 5
click at [870, 31] on icon "button" at bounding box center [872, 33] width 6 height 6
click at [462, 193] on icon "button" at bounding box center [461, 193] width 3 height 3
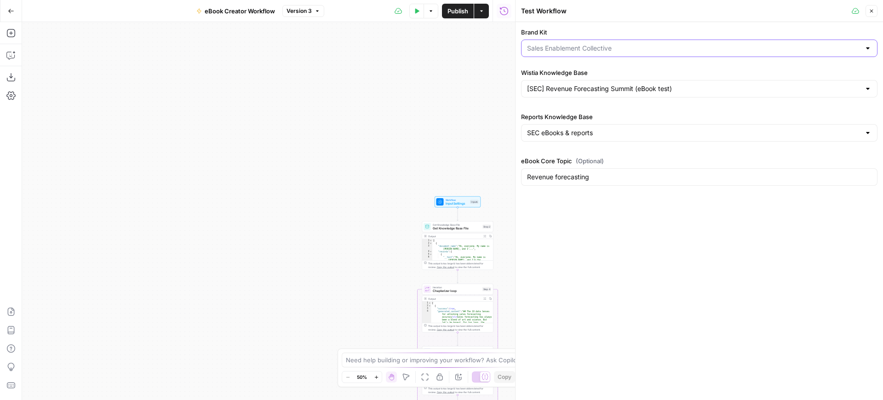
click at [638, 46] on input "Brand Kit" at bounding box center [694, 48] width 334 height 9
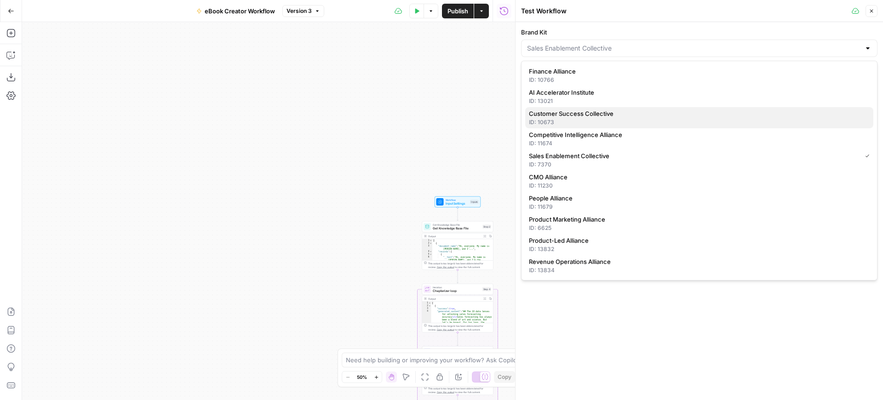
click at [636, 110] on span "Customer Success Collective" at bounding box center [697, 113] width 337 height 9
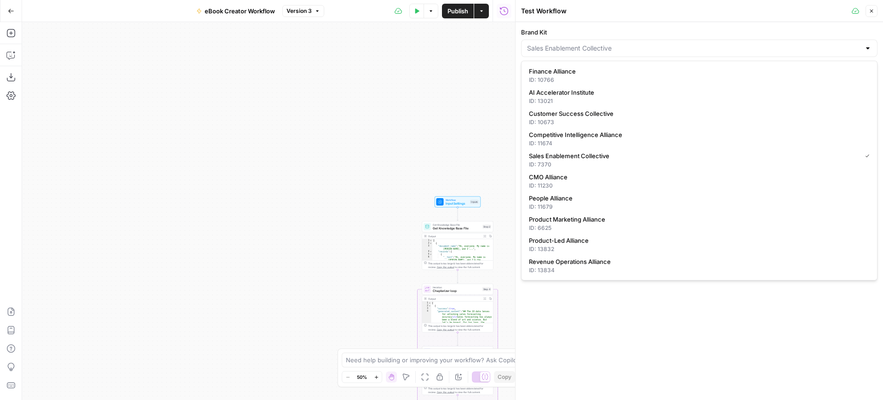
type input "Customer Success Collective"
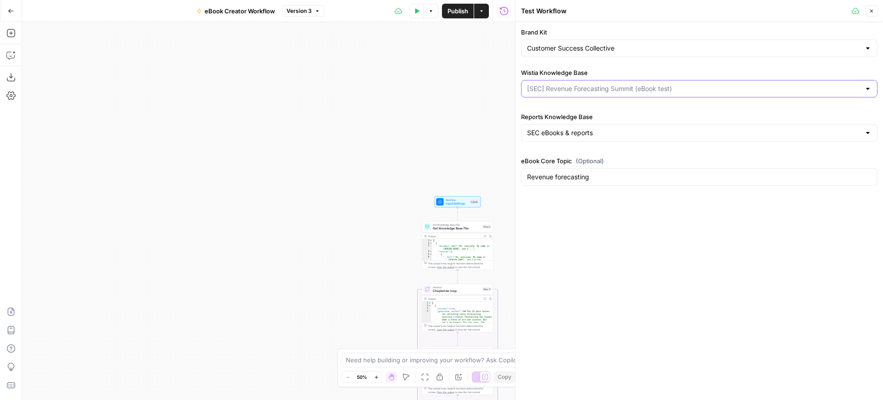
click at [705, 89] on input "Wistia Knowledge Base" at bounding box center [694, 88] width 334 height 9
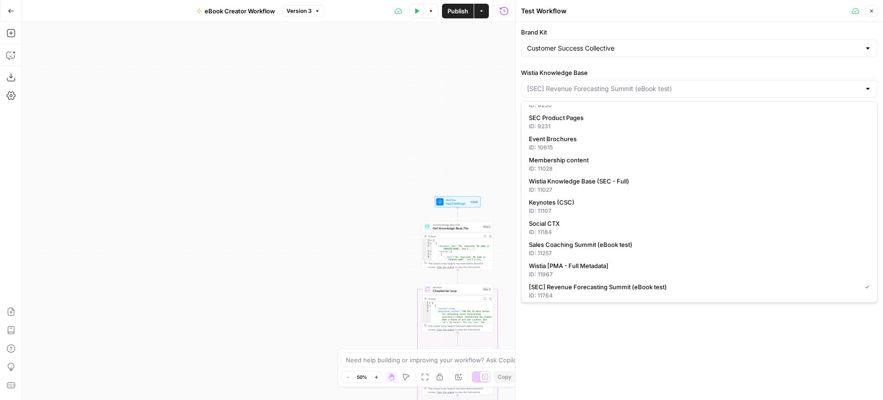
scroll to position [208, 0]
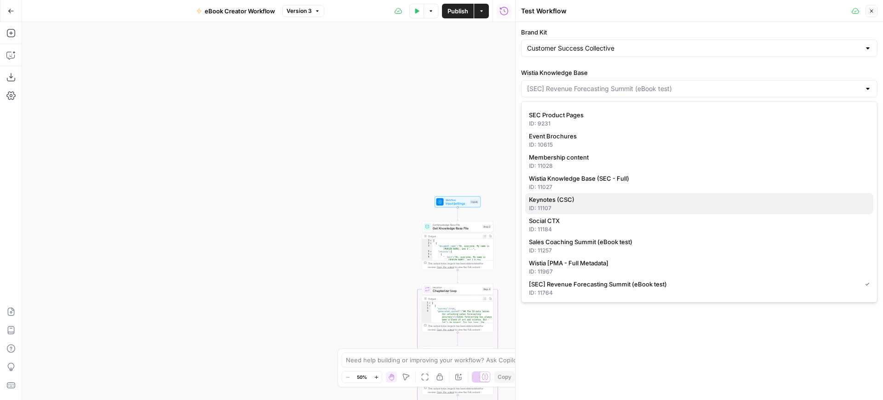
click at [644, 205] on div "ID: 11107" at bounding box center [699, 208] width 341 height 8
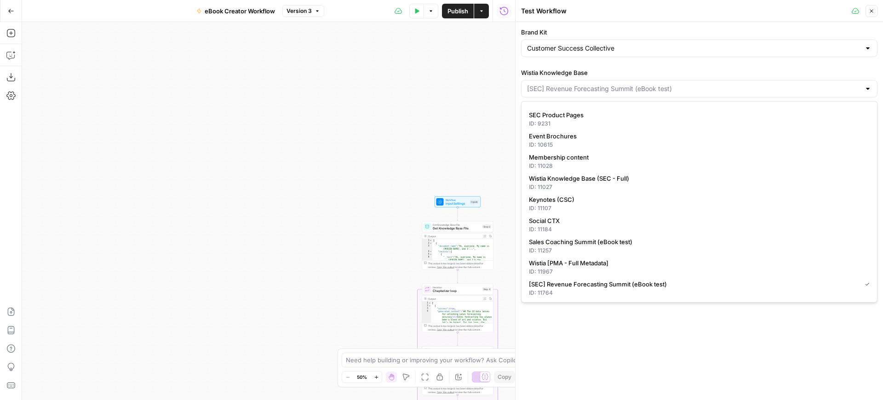
type input "Keynotes (CSC)"
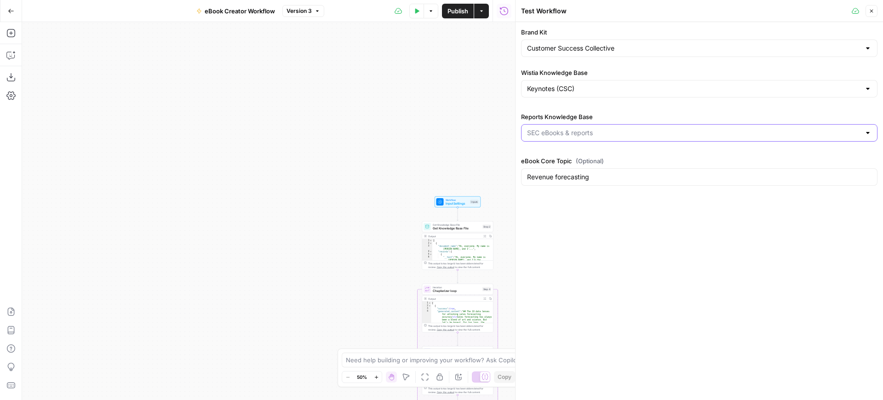
click at [635, 134] on input "Reports Knowledge Base" at bounding box center [694, 132] width 334 height 9
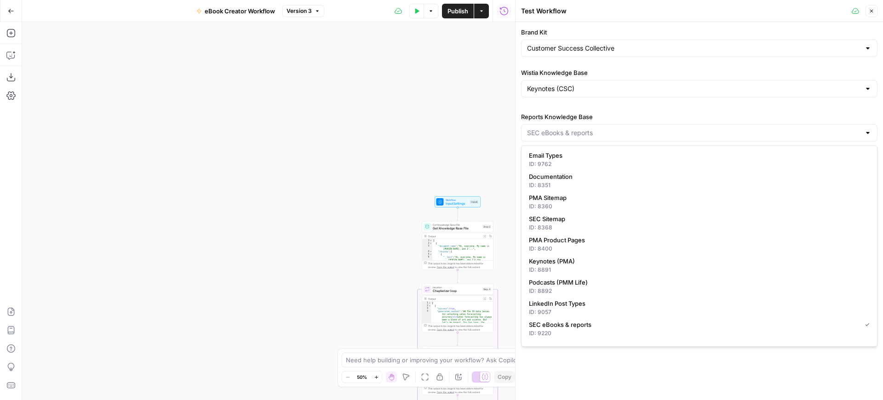
scroll to position [0, 0]
click at [873, 13] on icon "button" at bounding box center [872, 11] width 6 height 6
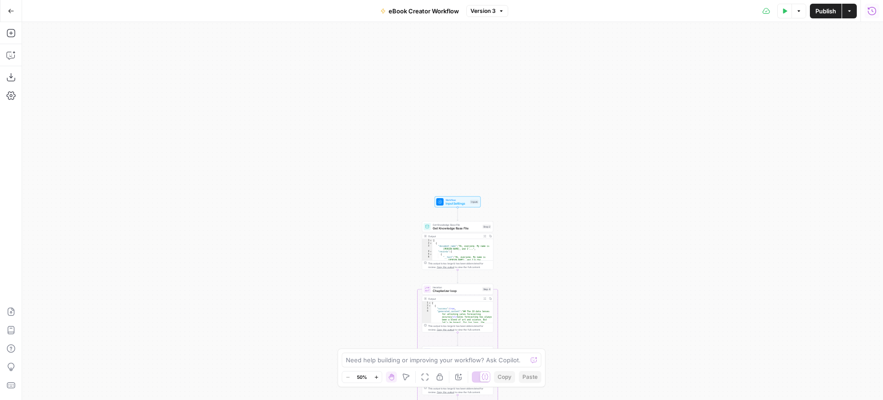
click at [671, 138] on div "Workflow Input Settings Inputs Get Knowledge Base File Get Knowledge Base File …" at bounding box center [452, 211] width 861 height 378
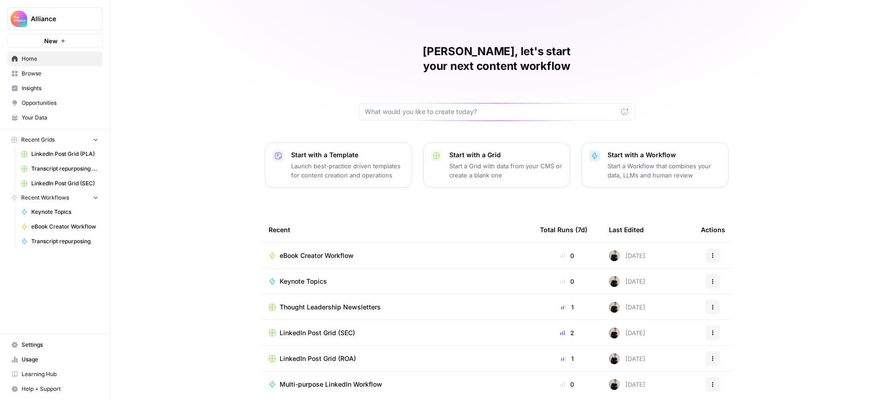
click at [38, 75] on span "Browse" at bounding box center [60, 73] width 77 height 8
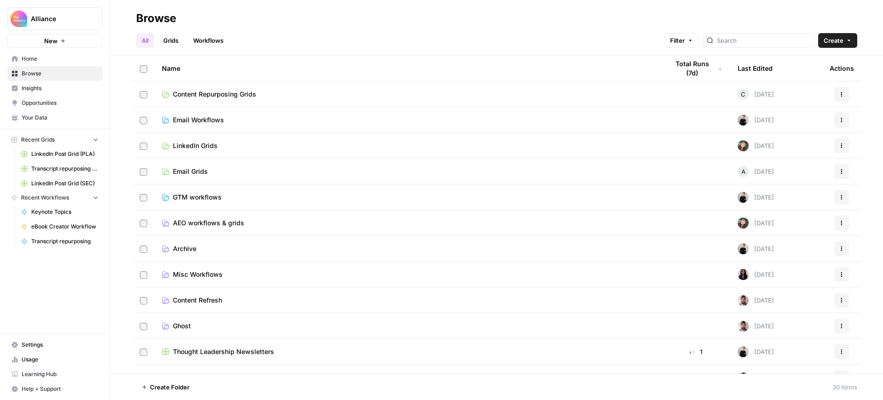
click at [43, 119] on span "Your Data" at bounding box center [60, 118] width 77 height 8
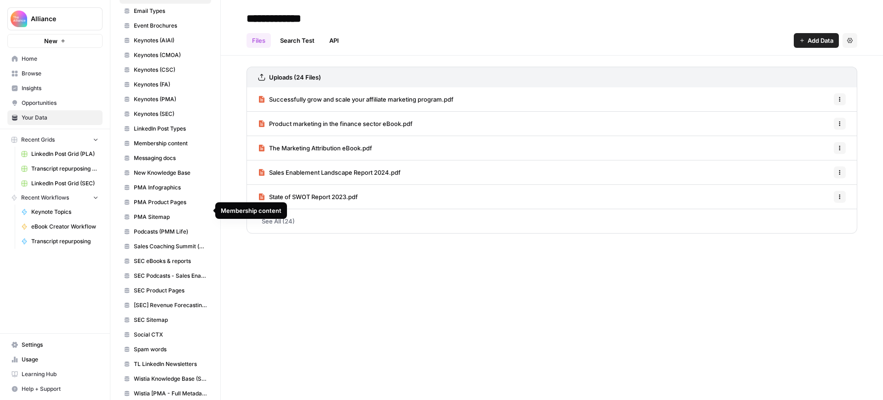
scroll to position [231, 0]
click at [157, 259] on span "SEC eBooks & reports" at bounding box center [170, 260] width 73 height 8
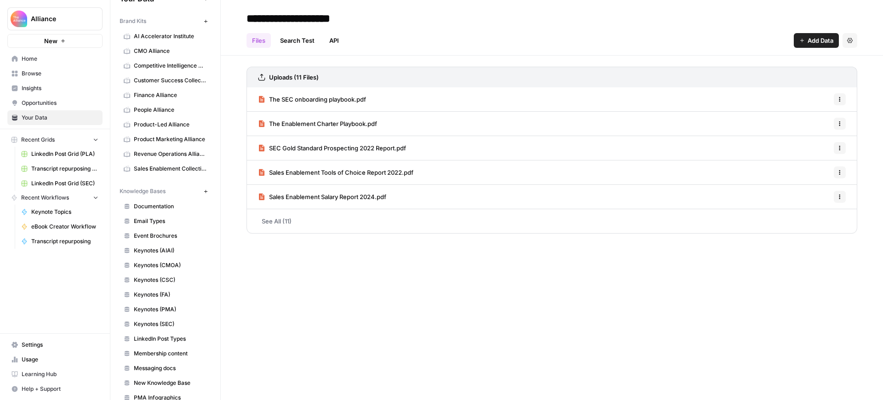
scroll to position [26, 0]
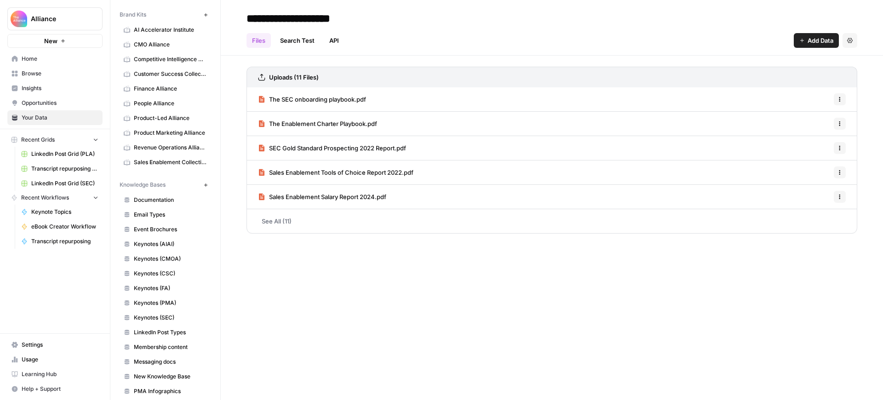
click at [207, 185] on icon "button" at bounding box center [205, 185] width 5 height 5
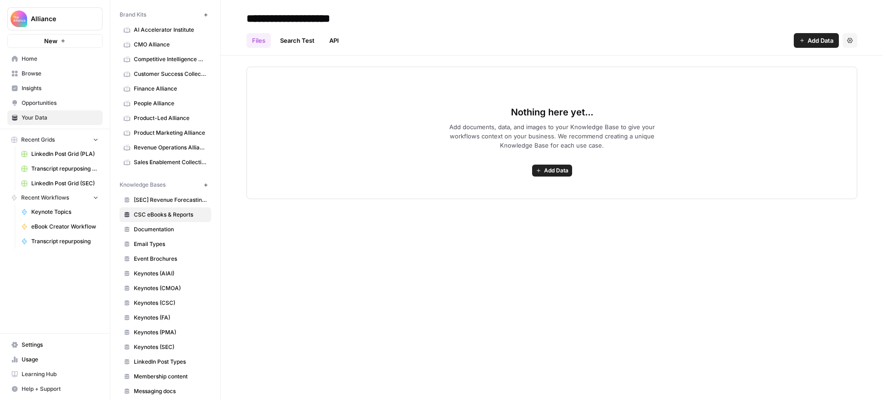
type input "**********"
click at [510, 24] on div "**********" at bounding box center [552, 18] width 611 height 15
click at [554, 173] on span "Add Data" at bounding box center [556, 171] width 24 height 8
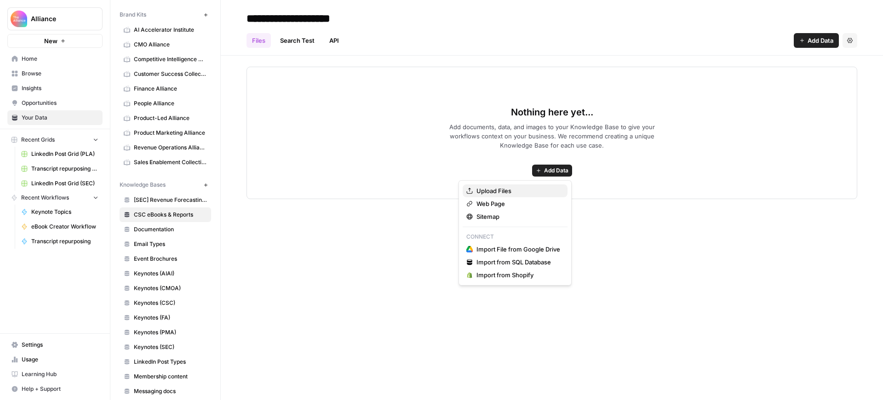
click at [512, 190] on span "Upload Files" at bounding box center [519, 190] width 84 height 9
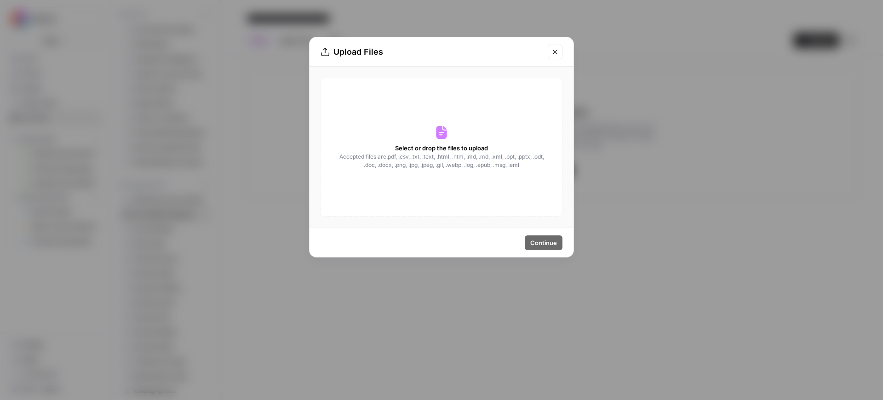
click at [458, 147] on span "Select or drop the files to upload" at bounding box center [441, 148] width 93 height 9
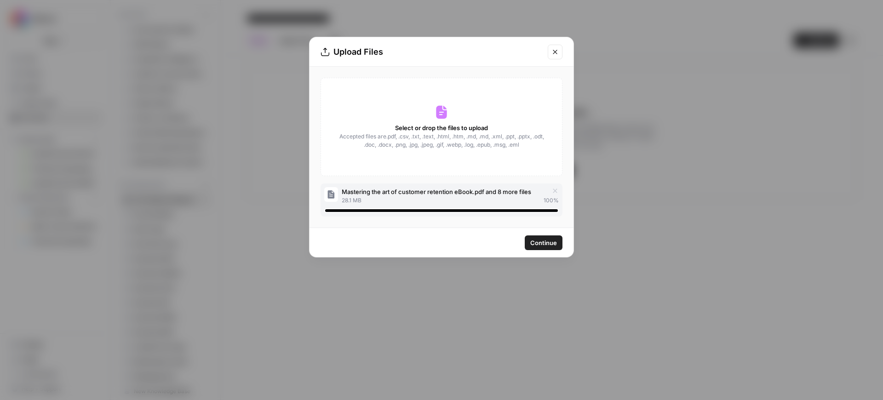
click at [540, 240] on span "Continue" at bounding box center [543, 242] width 27 height 9
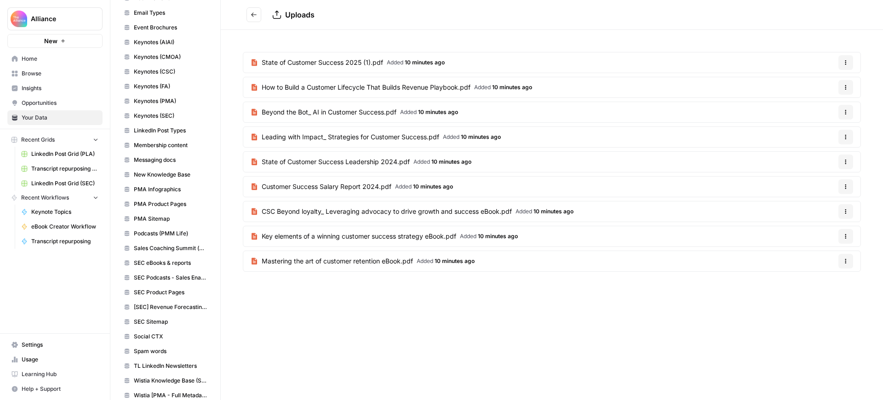
scroll to position [257, 0]
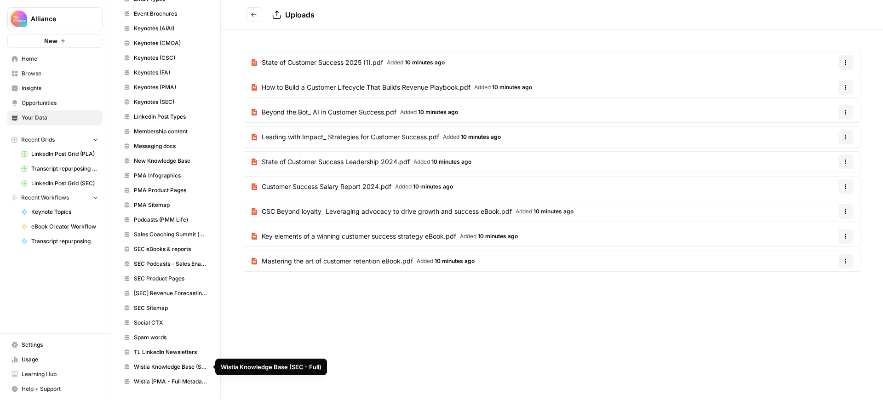
click at [170, 366] on span "Wistia Knowledge Base (SEC - Full)" at bounding box center [170, 367] width 73 height 8
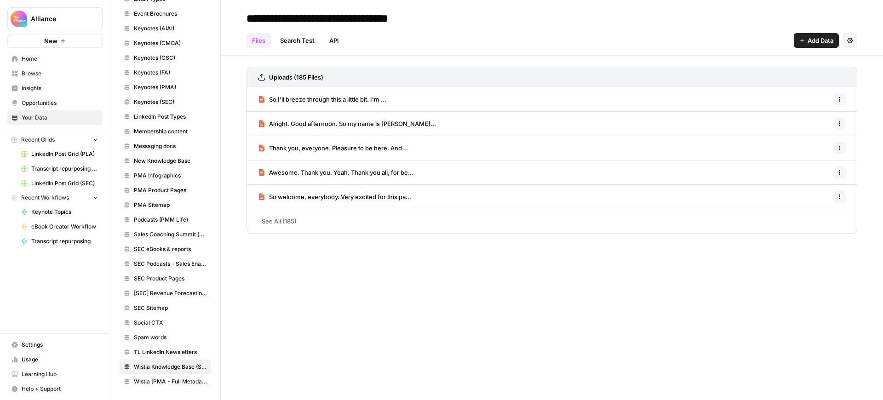
click at [277, 221] on link "See All (185)" at bounding box center [552, 221] width 611 height 24
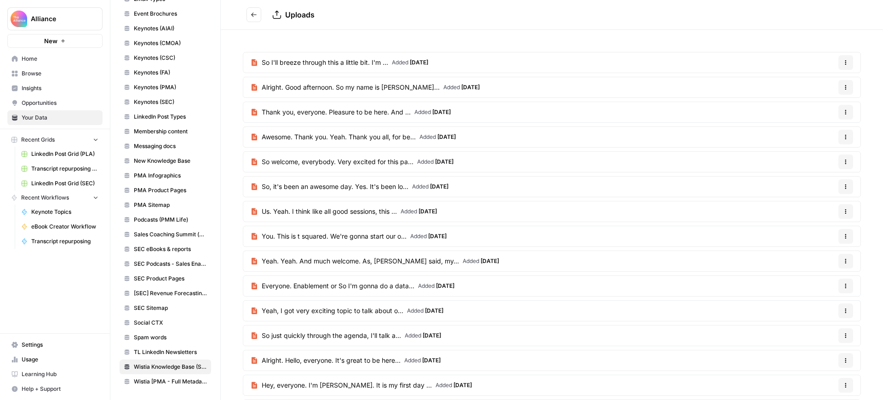
click at [379, 136] on span "Awesome. Thank you. Yeah. Thank you all, for be..." at bounding box center [339, 136] width 154 height 9
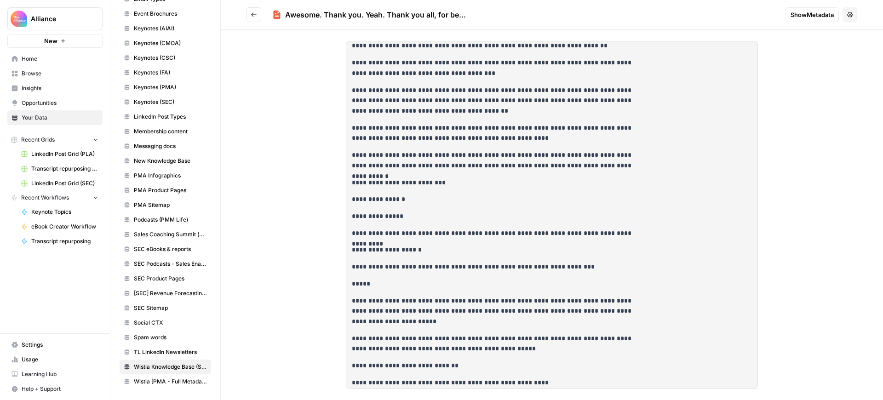
scroll to position [2878, 0]
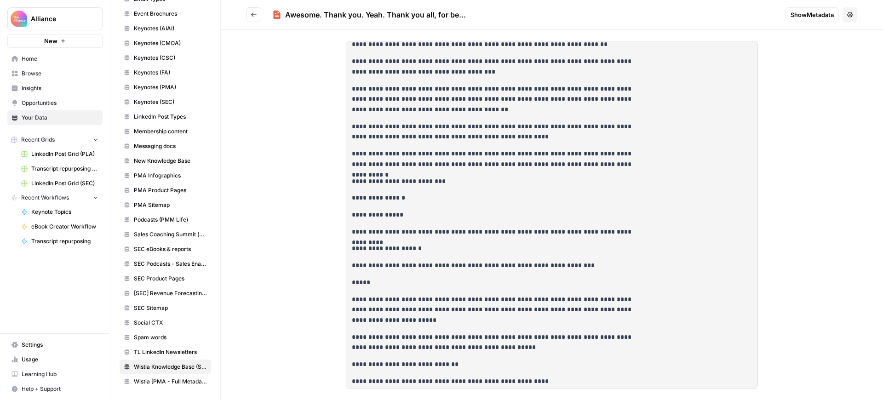
click at [253, 13] on icon "Go back" at bounding box center [254, 14] width 6 height 4
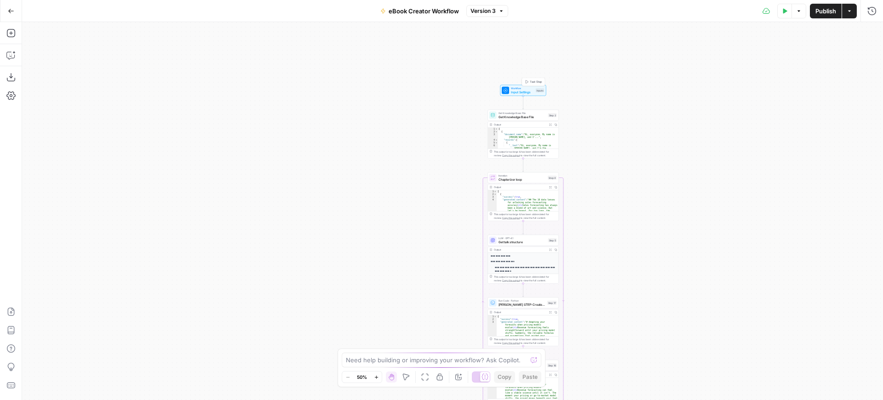
click at [530, 82] on span "Test Step" at bounding box center [536, 82] width 12 height 4
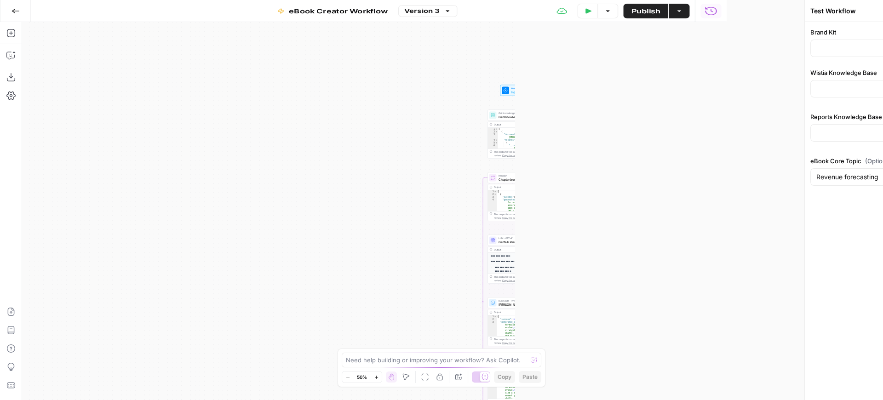
type input "Keynotes (CSC)"
type input "SEC eBooks & reports"
type input "Customer Success Collective"
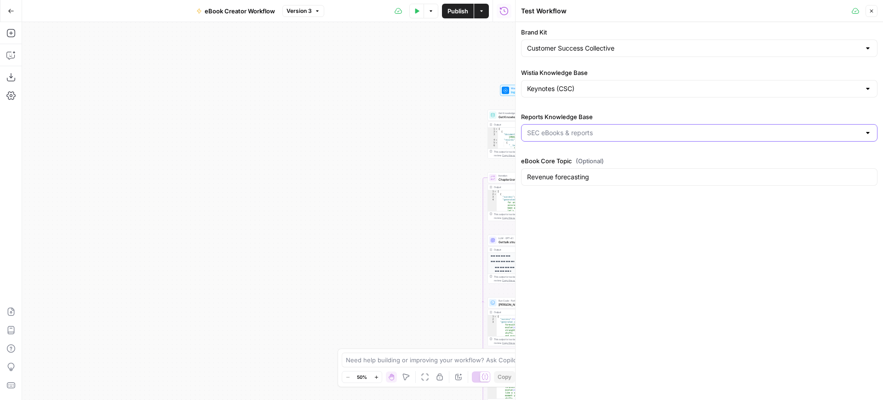
click at [603, 135] on input "Reports Knowledge Base" at bounding box center [694, 132] width 334 height 9
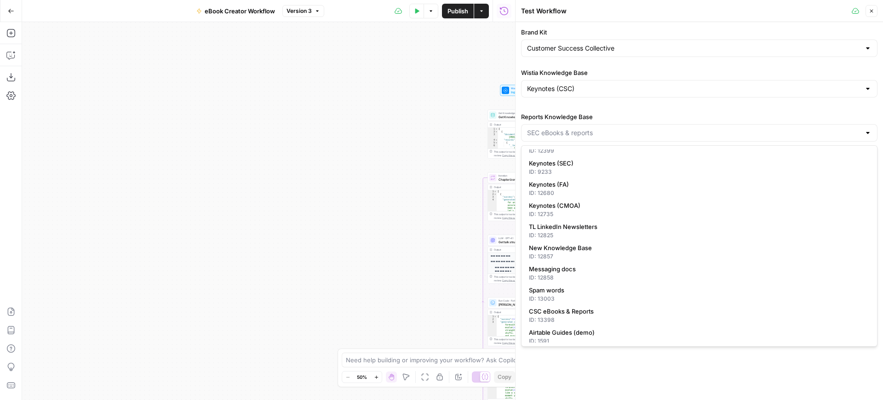
scroll to position [442, 0]
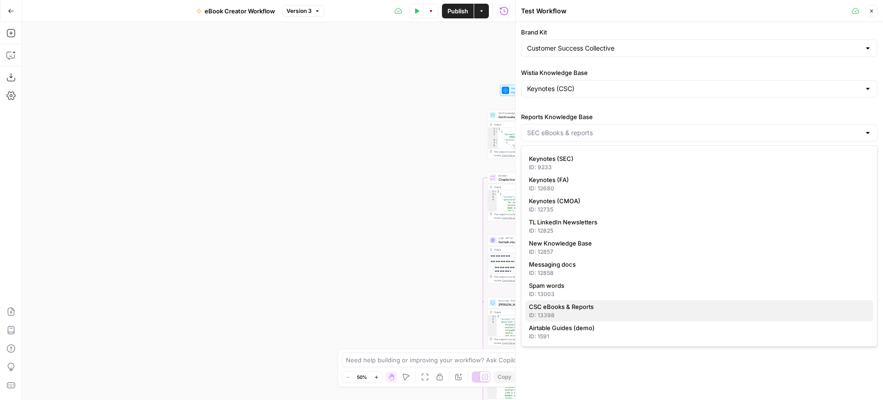
click at [610, 306] on span "CSC eBooks & Reports" at bounding box center [697, 306] width 337 height 9
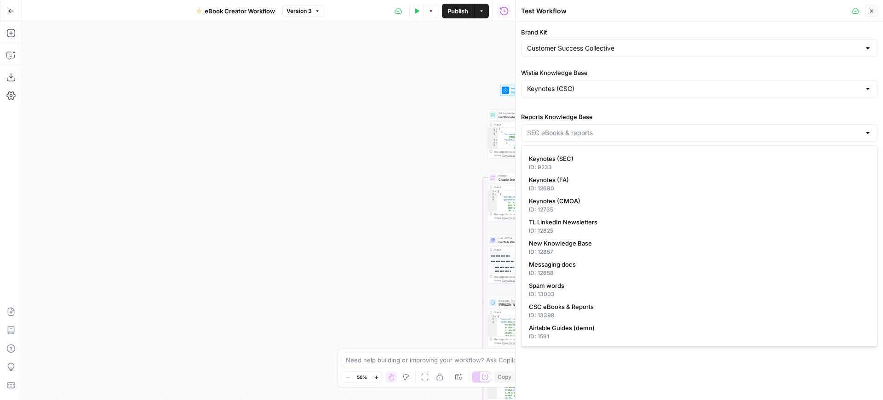
type input "CSC eBooks & Reports"
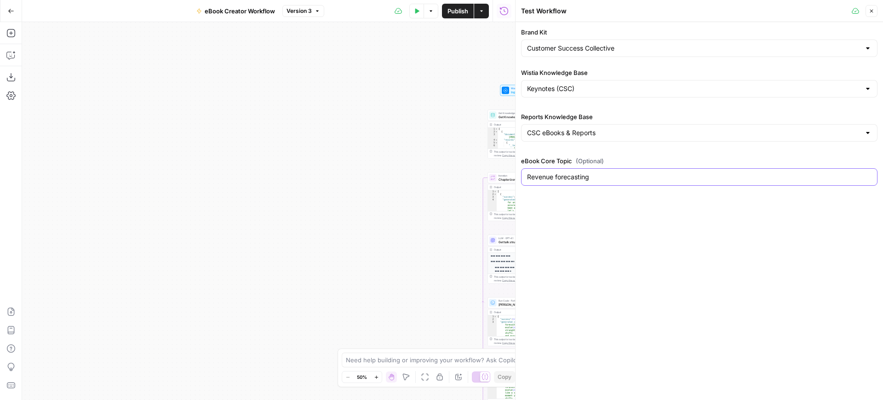
drag, startPoint x: 616, startPoint y: 178, endPoint x: 525, endPoint y: 174, distance: 91.2
click at [525, 174] on div "Revenue forecasting" at bounding box center [699, 176] width 357 height 17
type input "ai in customer success"
click at [414, 13] on icon "button" at bounding box center [417, 11] width 6 height 6
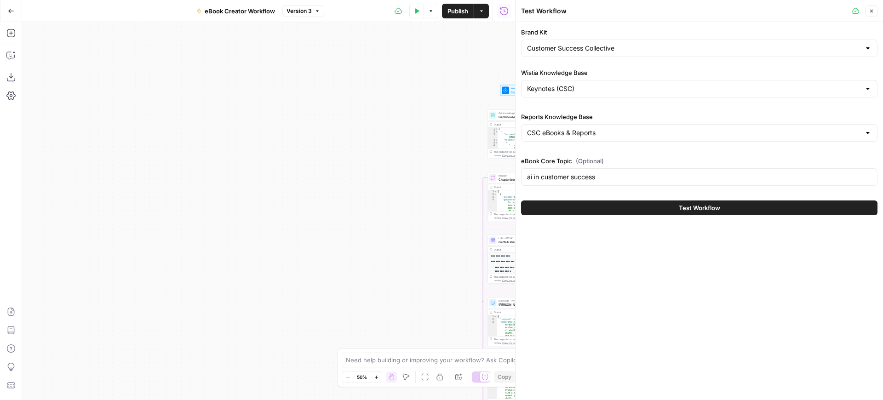
click at [696, 207] on span "Test Workflow" at bounding box center [699, 207] width 41 height 9
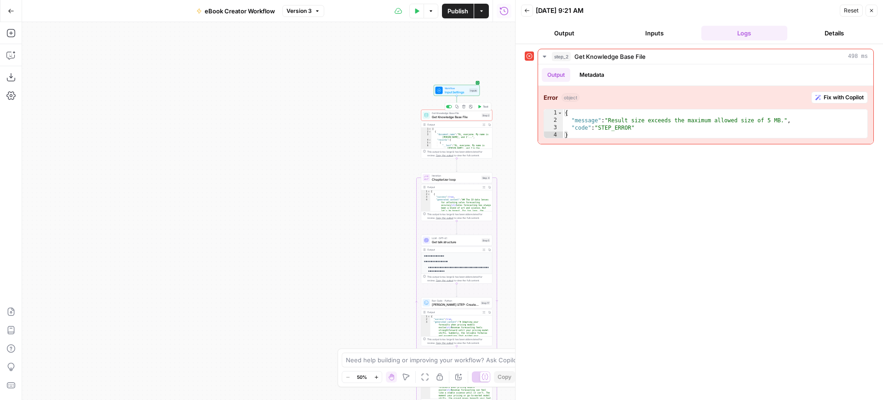
click at [455, 117] on span "Get Knowledge Base File" at bounding box center [456, 117] width 48 height 5
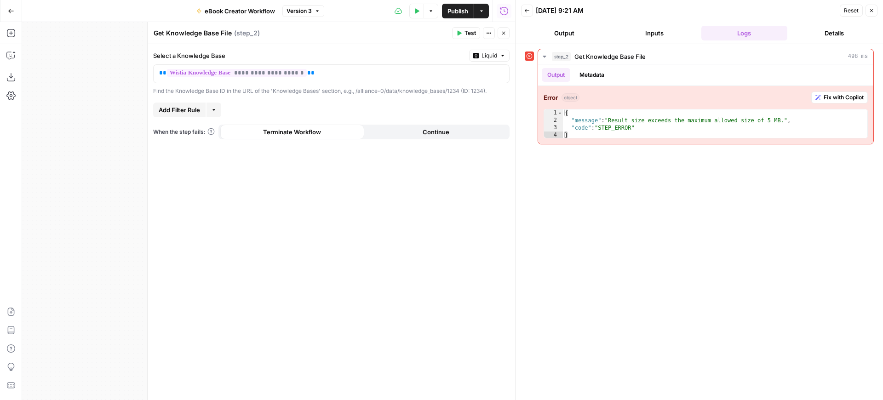
click at [504, 32] on icon "button" at bounding box center [504, 33] width 6 height 6
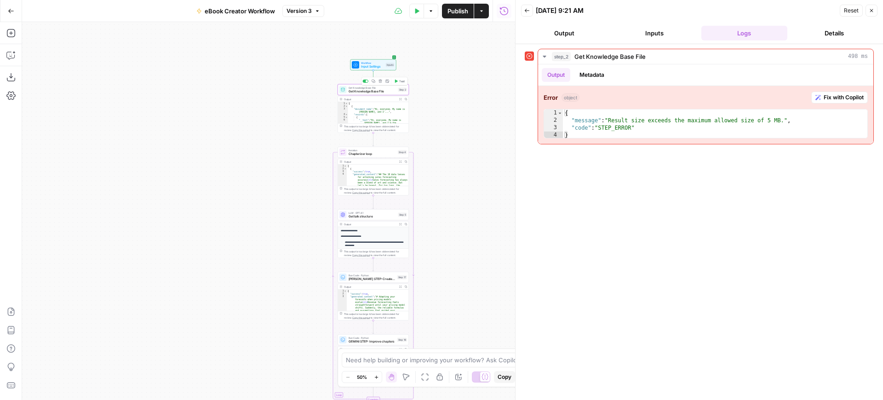
click at [374, 92] on span "Get Knowledge Base File" at bounding box center [373, 91] width 48 height 5
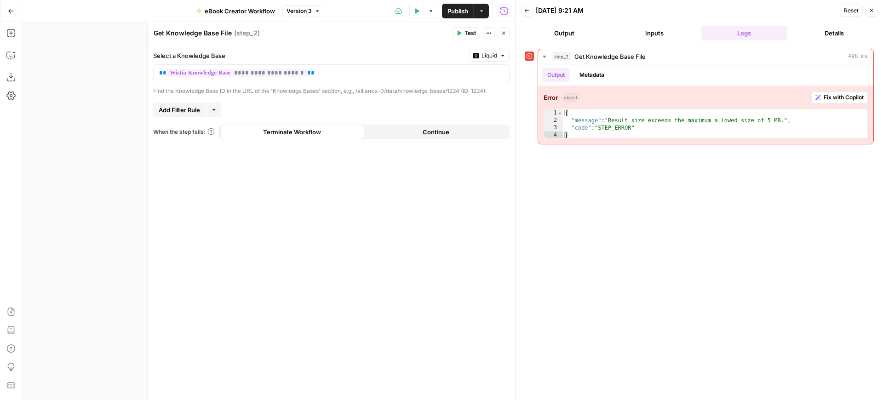
click at [502, 31] on icon "button" at bounding box center [504, 33] width 6 height 6
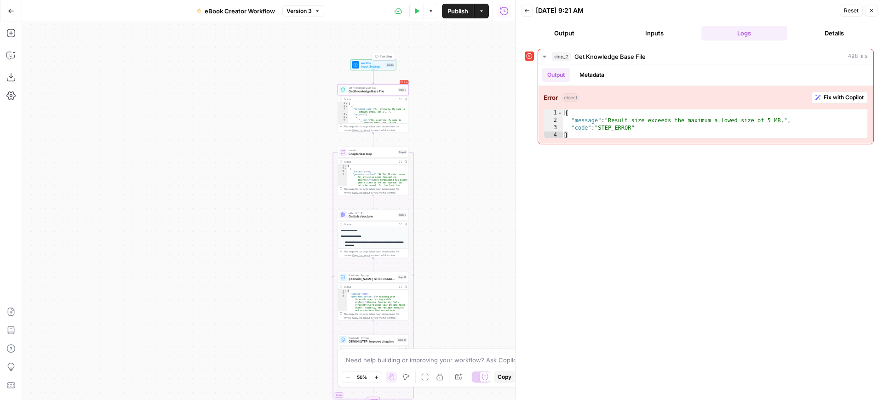
click at [382, 55] on span "Test Step" at bounding box center [386, 56] width 12 height 4
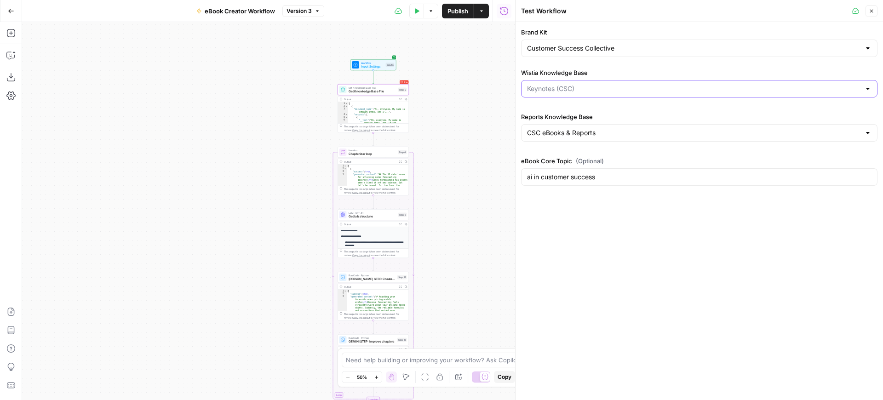
click at [629, 91] on input "Wistia Knowledge Base" at bounding box center [694, 88] width 334 height 9
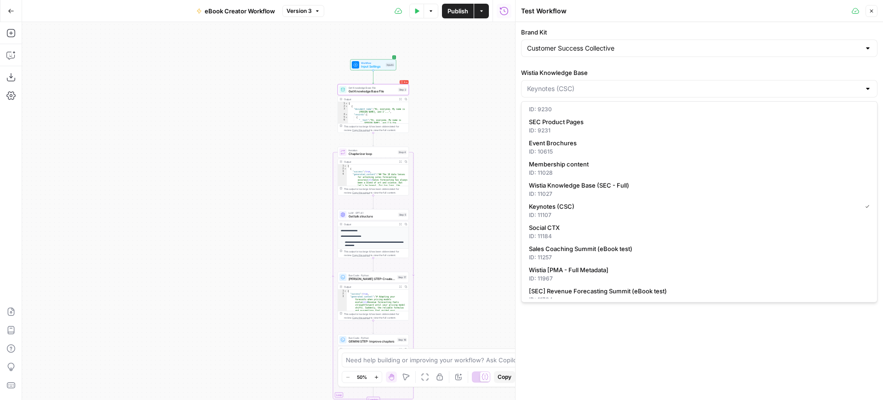
scroll to position [202, 0]
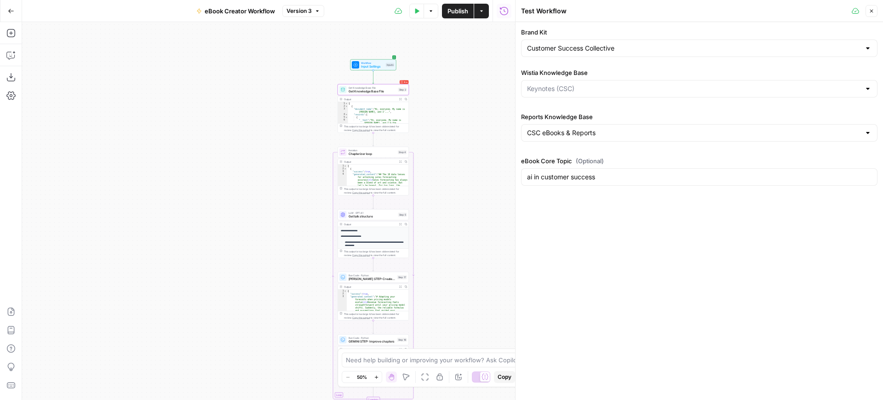
click at [489, 109] on div "Workflow Input Settings Inputs Error Get Knowledge Base File Get Knowledge Base…" at bounding box center [268, 211] width 493 height 378
click at [575, 85] on input "Wistia Knowledge Base" at bounding box center [694, 88] width 334 height 9
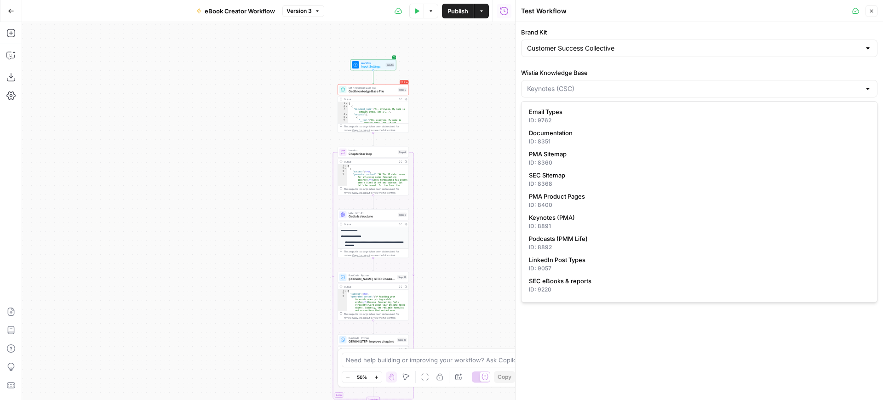
type input "Keynotes (CSC)"
click at [498, 73] on div "Workflow Input Settings Inputs Error Get Knowledge Base File Get Knowledge Base…" at bounding box center [268, 211] width 493 height 378
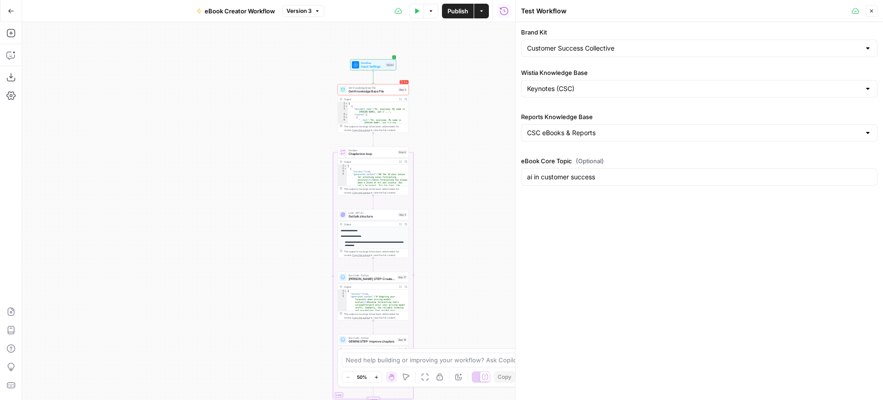
click at [877, 9] on button "Close" at bounding box center [872, 11] width 12 height 12
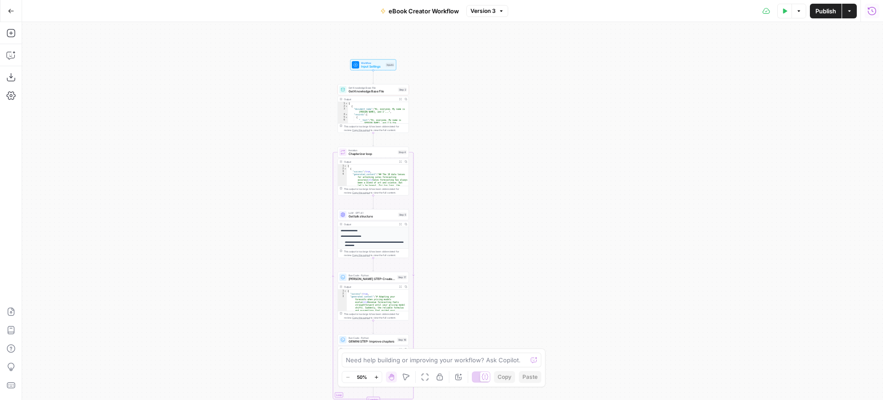
click at [874, 13] on icon "button" at bounding box center [872, 10] width 9 height 9
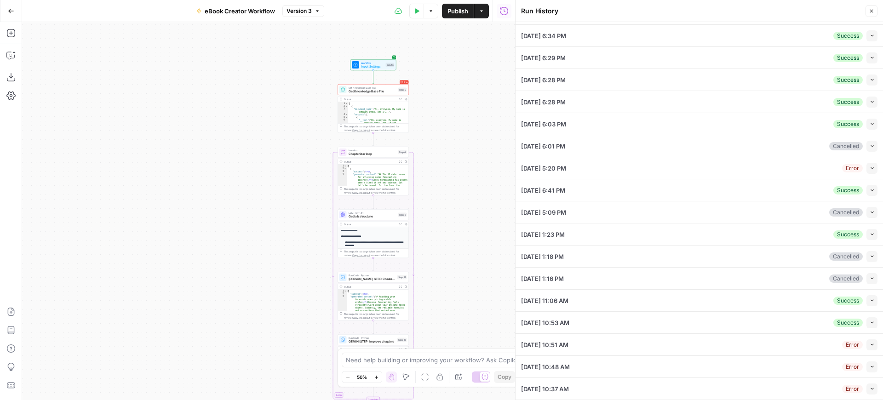
scroll to position [0, 0]
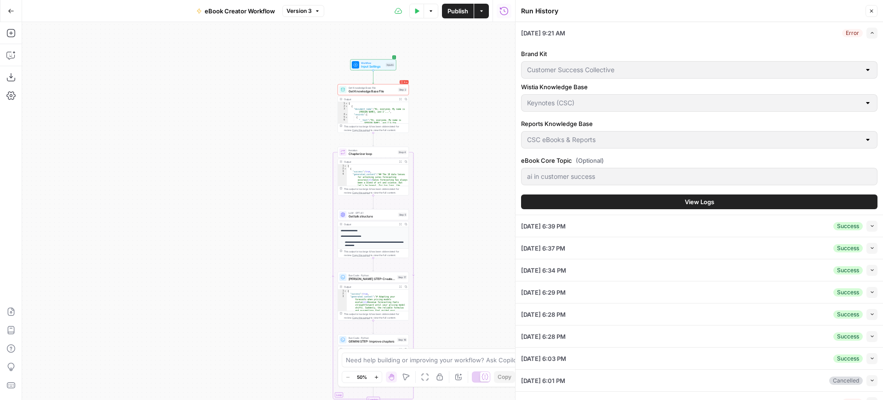
click at [877, 7] on button "Close" at bounding box center [872, 11] width 12 height 12
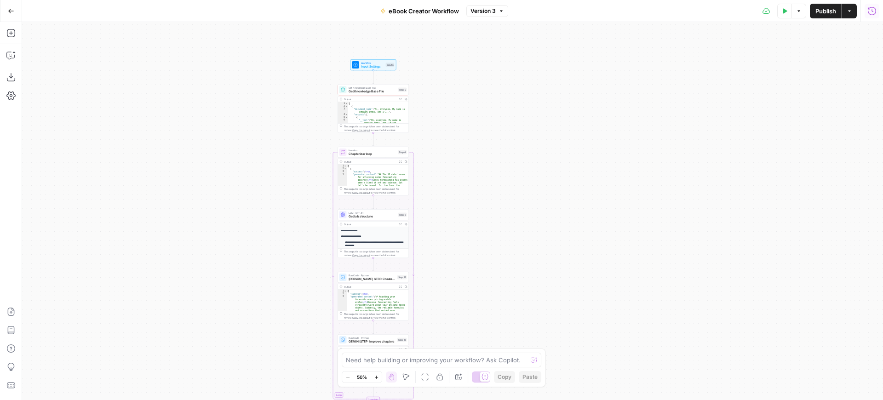
click at [783, 12] on icon "button" at bounding box center [785, 10] width 4 height 5
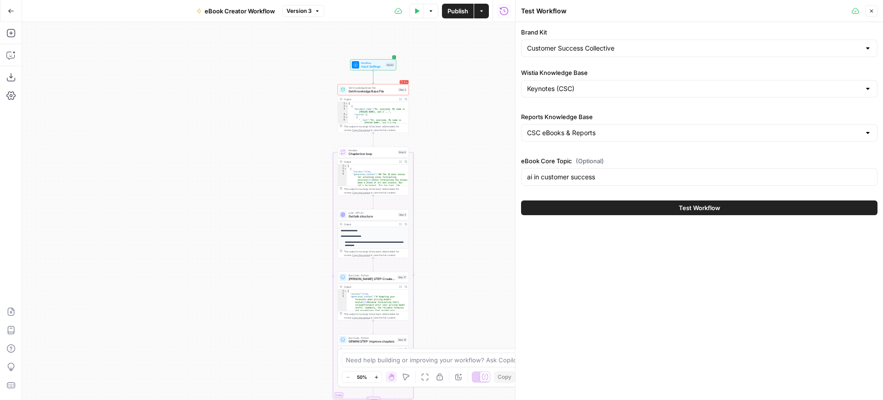
click at [707, 208] on span "Test Workflow" at bounding box center [699, 207] width 41 height 9
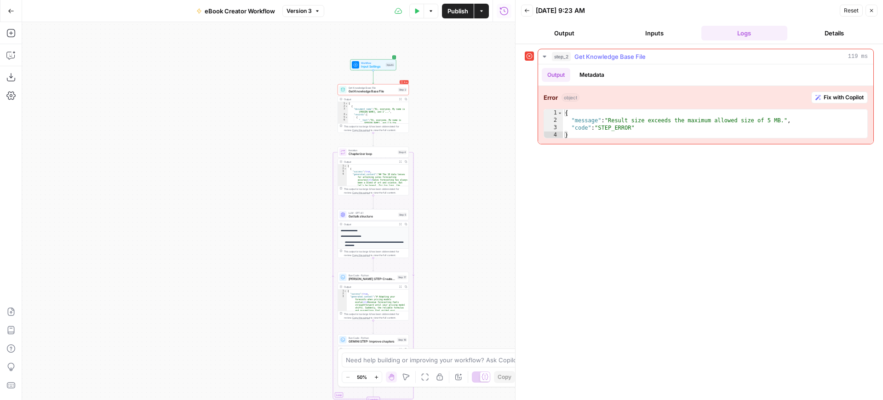
click at [831, 98] on span "Fix with Copilot" at bounding box center [844, 97] width 40 height 8
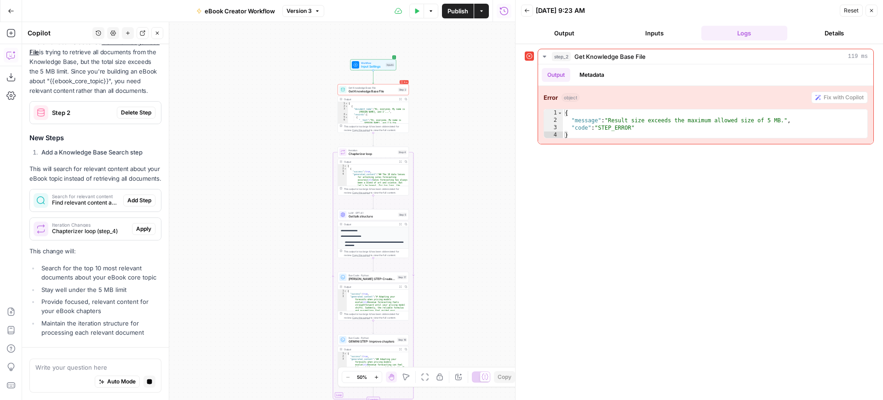
scroll to position [146, 0]
